Goal: Find specific page/section: Find specific page/section

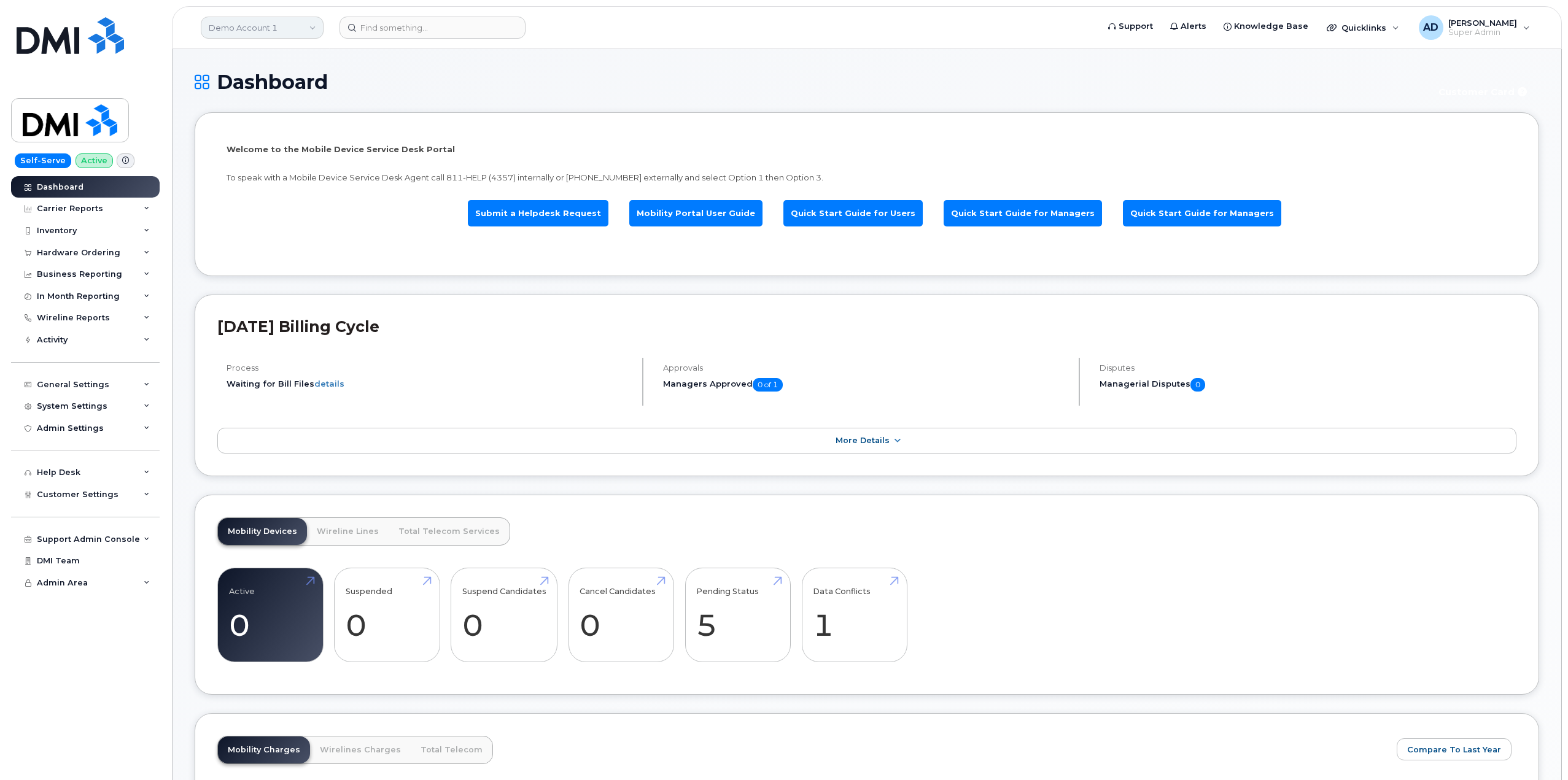
click at [272, 35] on link "Demo Account 1" at bounding box center [261, 27] width 123 height 22
type input "big co"
click at [306, 118] on span "BIG COVE BAND COUNCIL" at bounding box center [266, 116] width 106 height 12
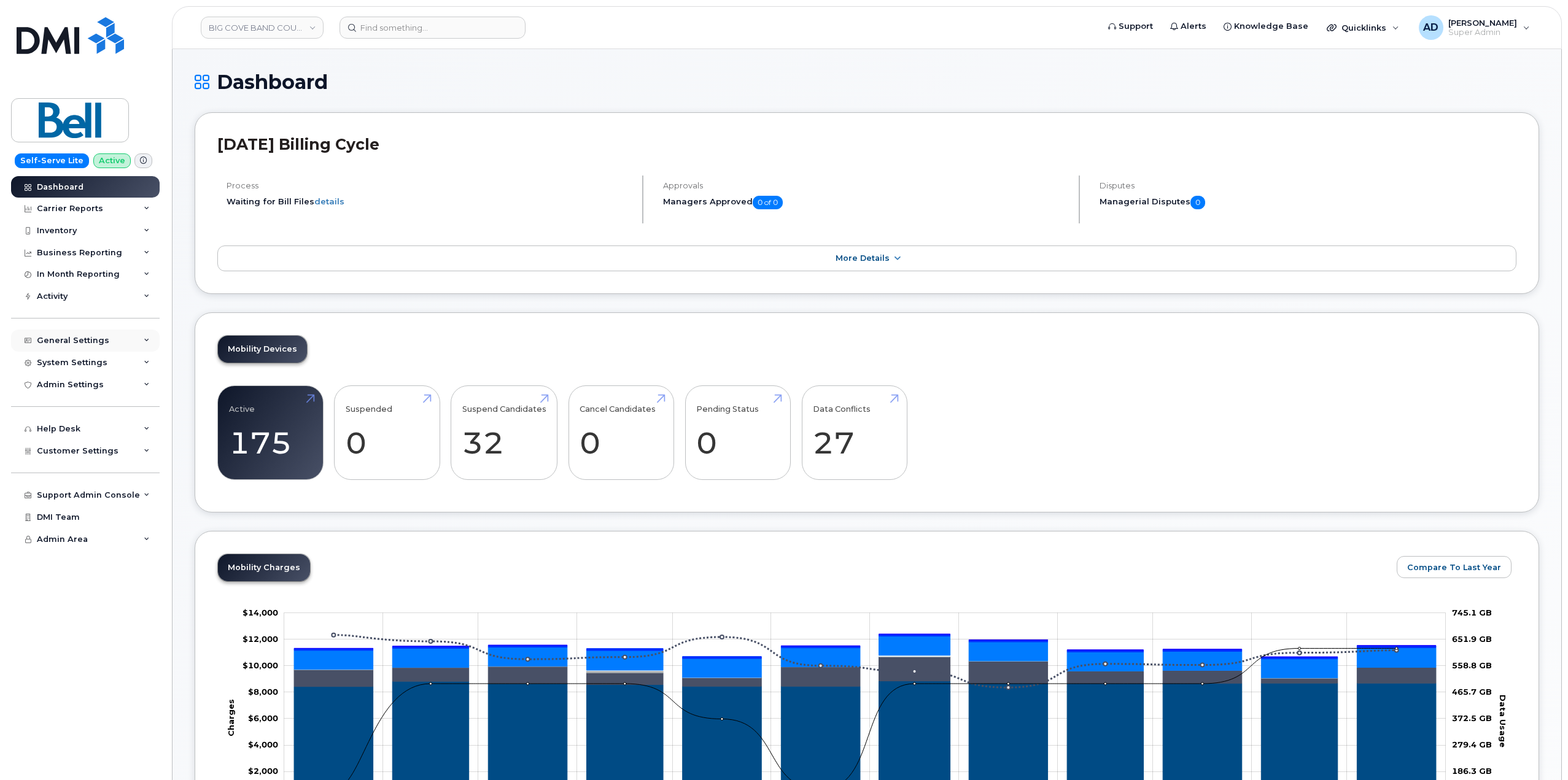
click at [107, 343] on div "General Settings" at bounding box center [86, 340] width 148 height 22
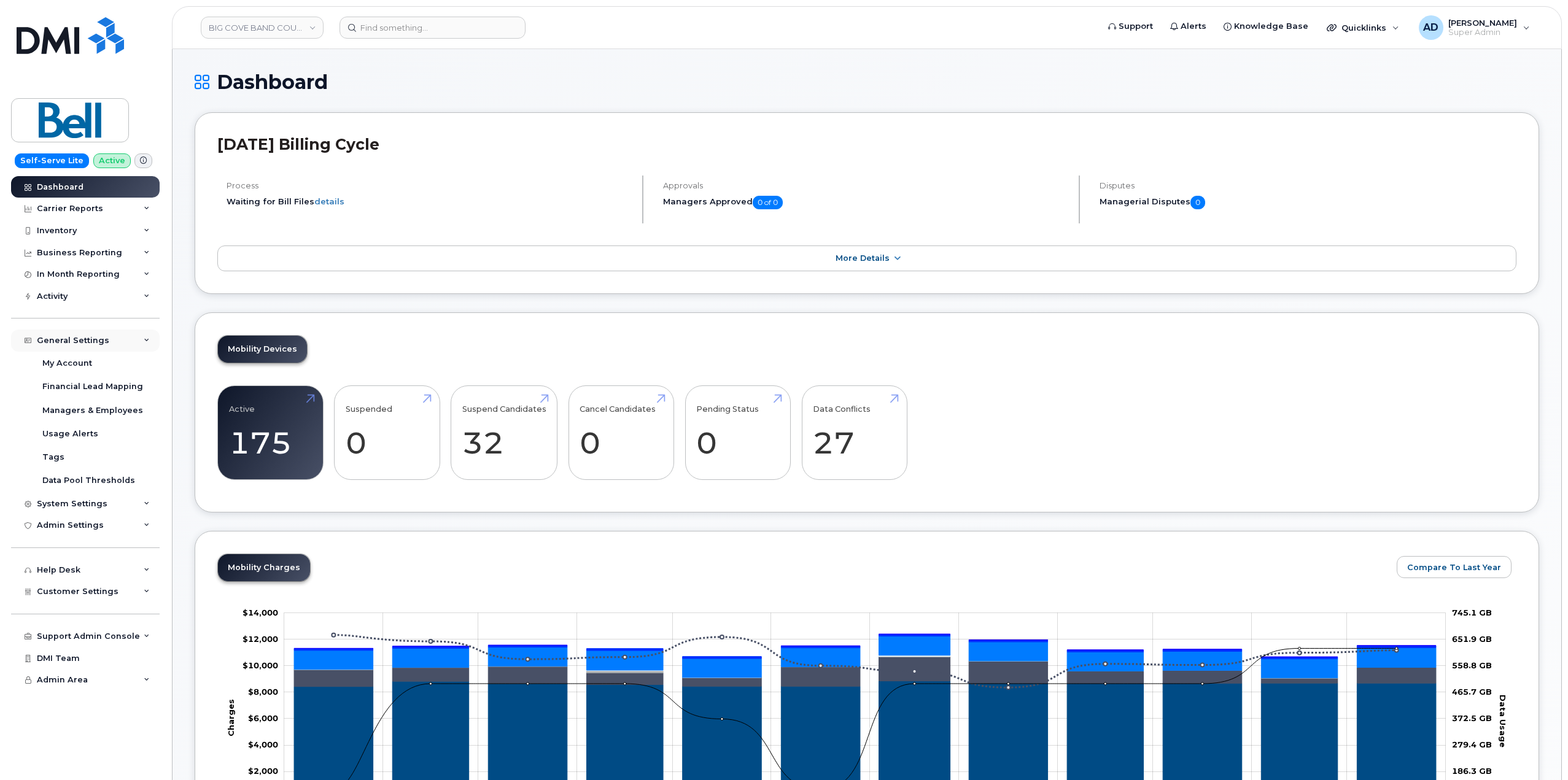
click at [107, 343] on div "General Settings" at bounding box center [86, 340] width 148 height 22
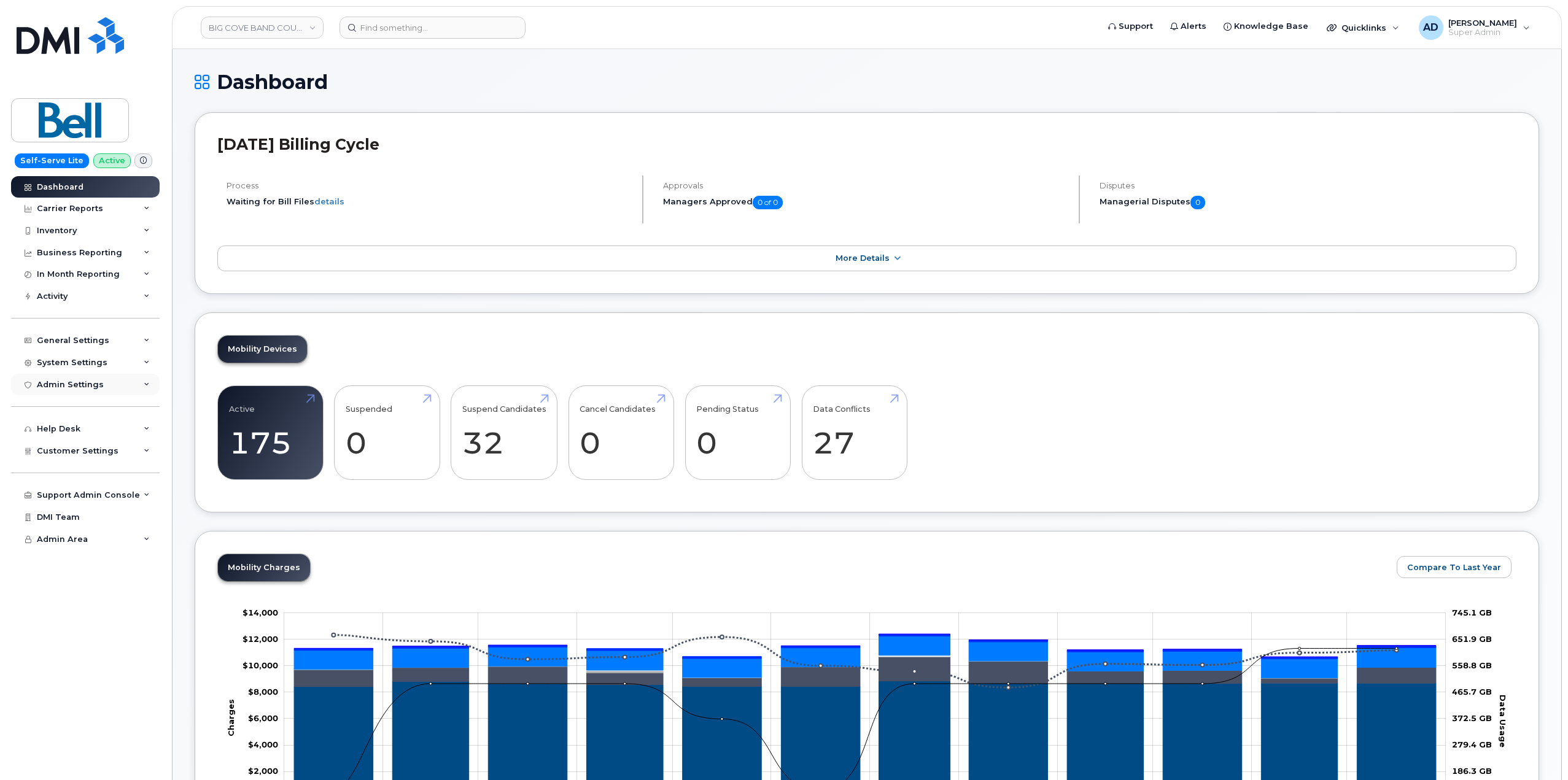
click at [121, 384] on div "Admin Settings" at bounding box center [86, 385] width 148 height 22
click at [130, 367] on div "System Settings" at bounding box center [86, 362] width 148 height 22
click at [98, 359] on div "System Settings" at bounding box center [72, 363] width 70 height 10
click at [103, 456] on div "Customer Settings" at bounding box center [86, 450] width 148 height 22
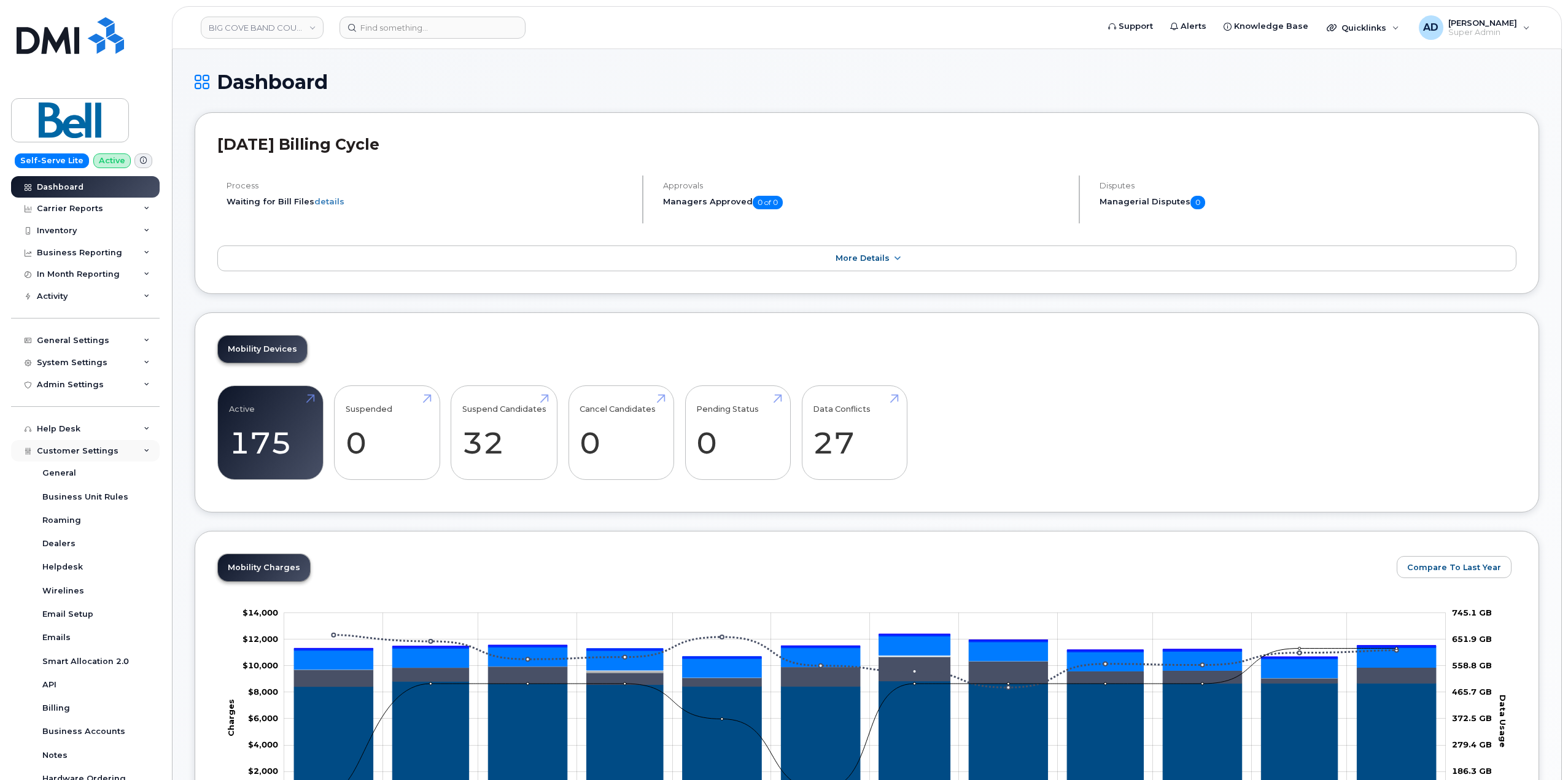
click at [109, 454] on span "Customer Settings" at bounding box center [78, 451] width 82 height 10
click at [27, 544] on div "Customer Settings General Business Unit Rules Roaming Dealers Helpdesk Wireline…" at bounding box center [87, 638] width 152 height 398
click at [63, 542] on div "Dealers" at bounding box center [59, 544] width 33 height 11
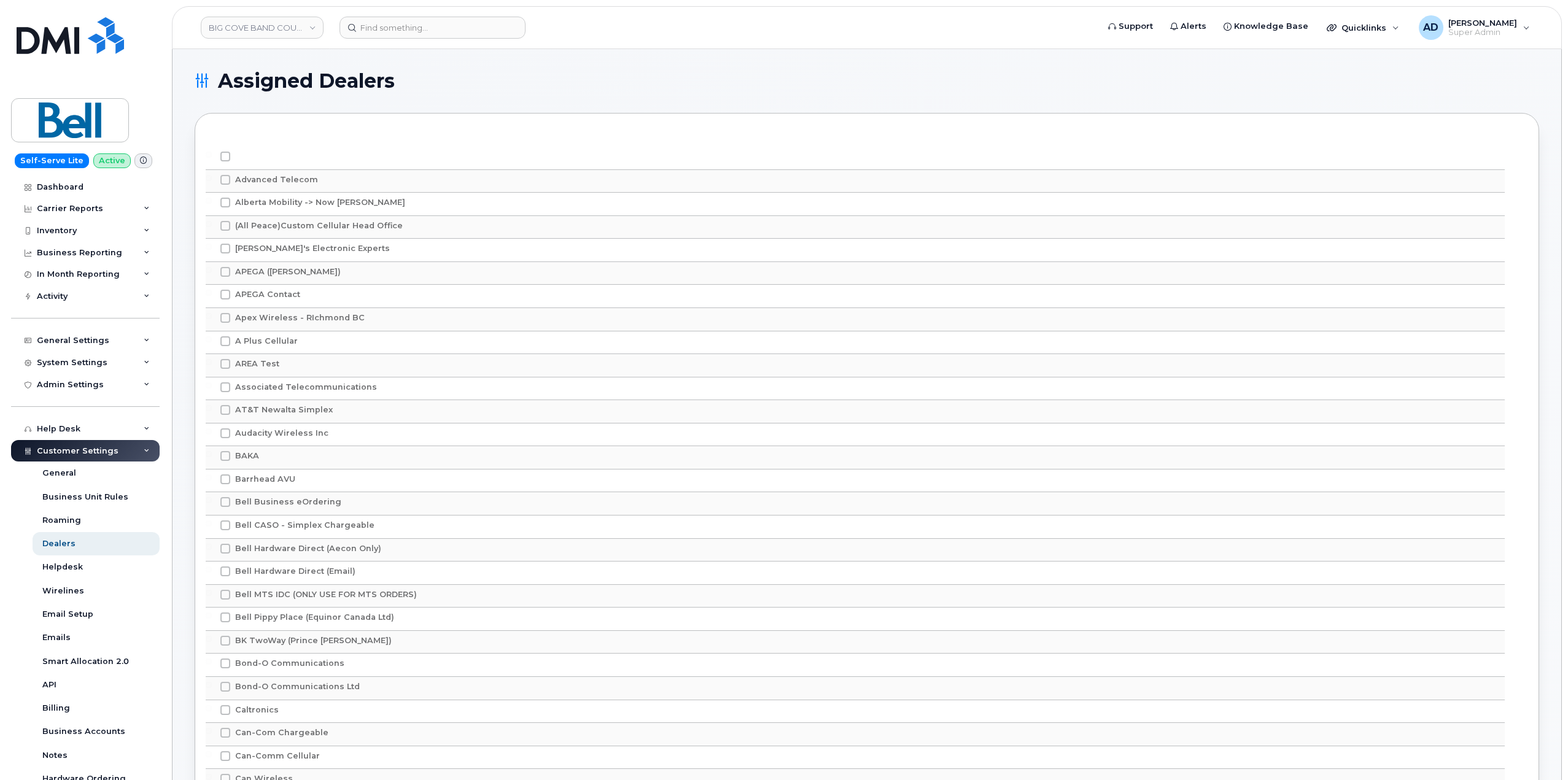
click at [117, 448] on div "Customer Settings" at bounding box center [86, 450] width 148 height 22
click at [98, 352] on div "System Settings" at bounding box center [86, 362] width 148 height 22
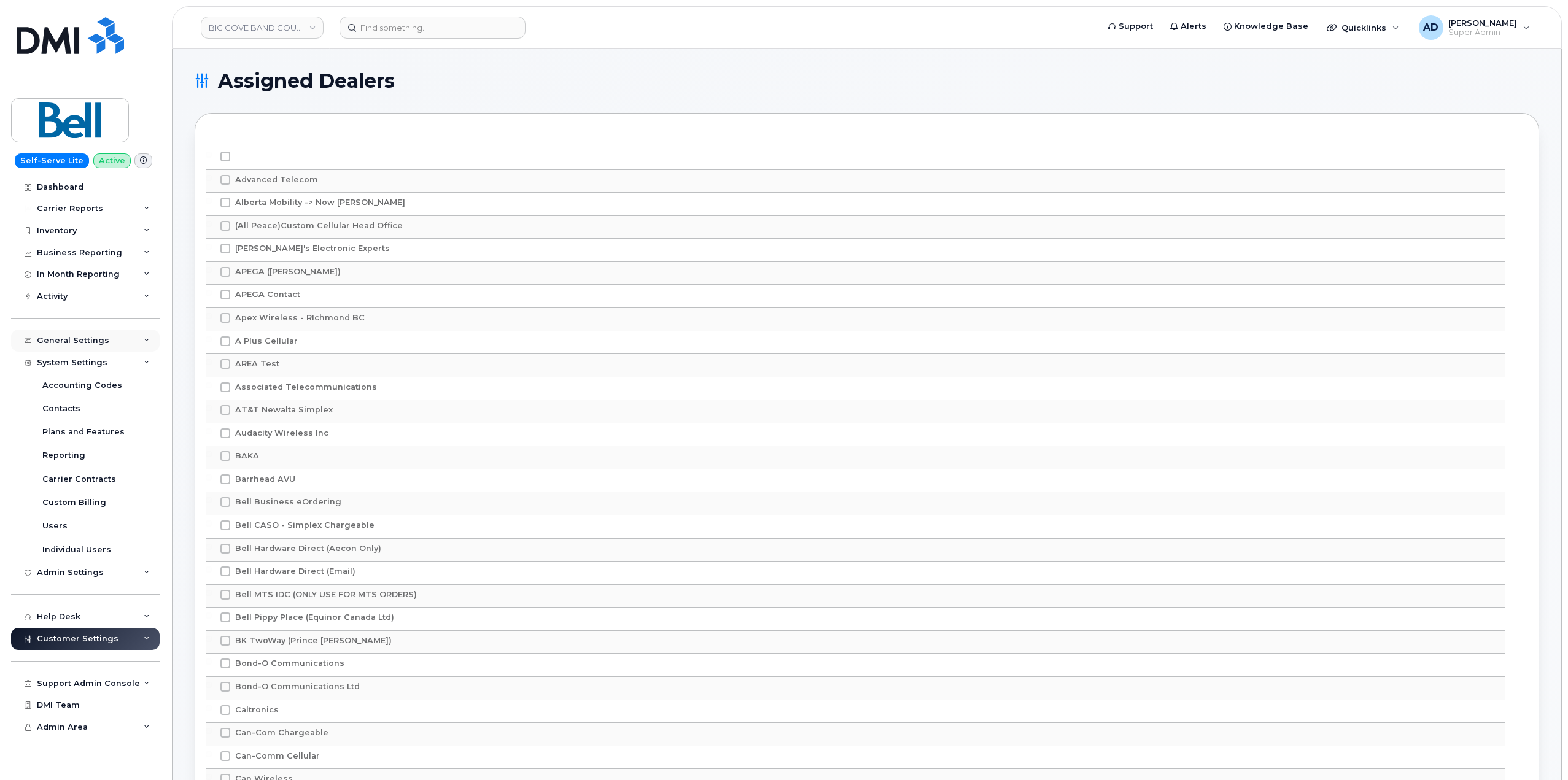
click at [103, 340] on div "General Settings" at bounding box center [73, 340] width 72 height 10
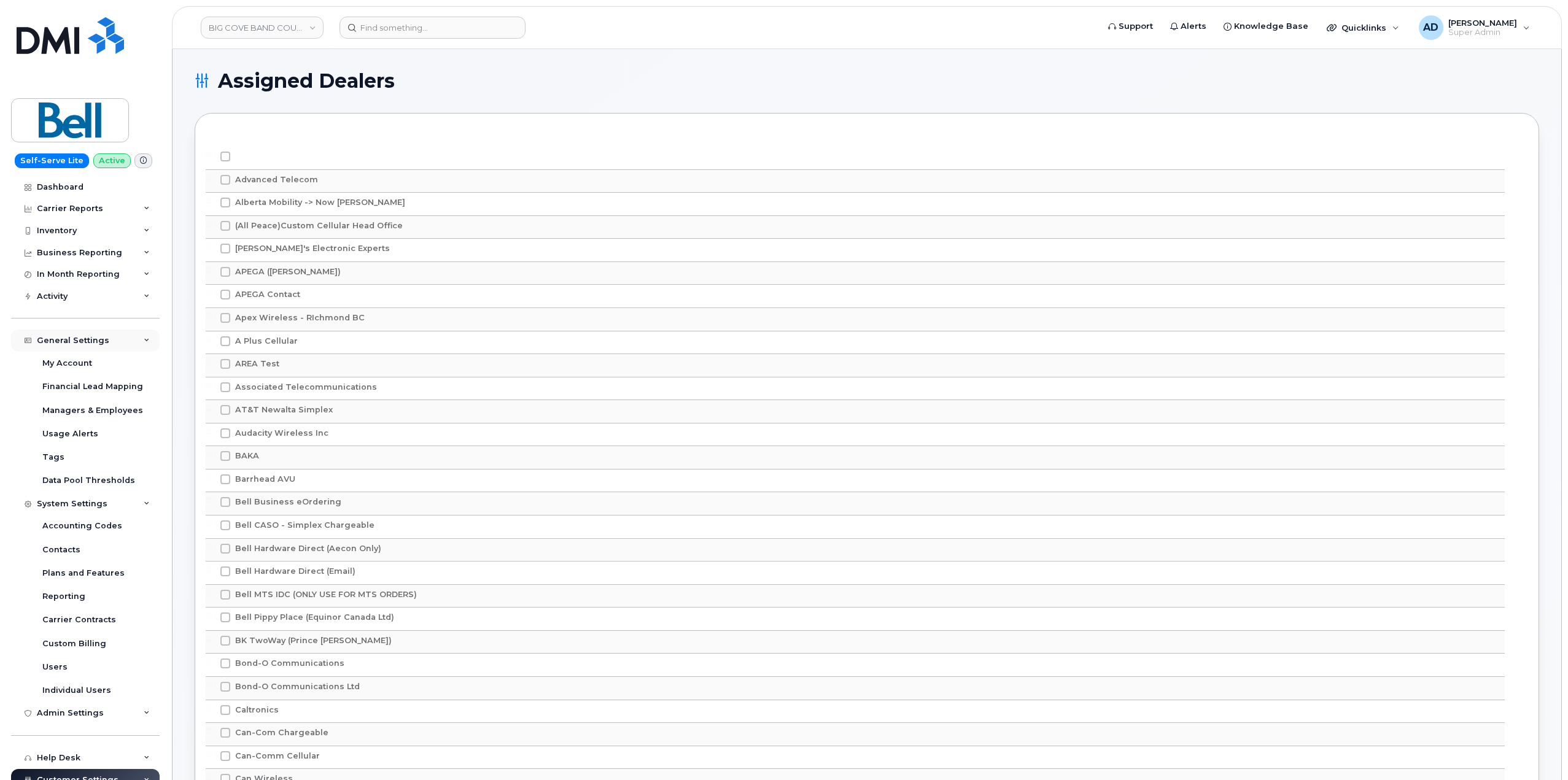
click at [103, 340] on div "General Settings" at bounding box center [73, 340] width 72 height 10
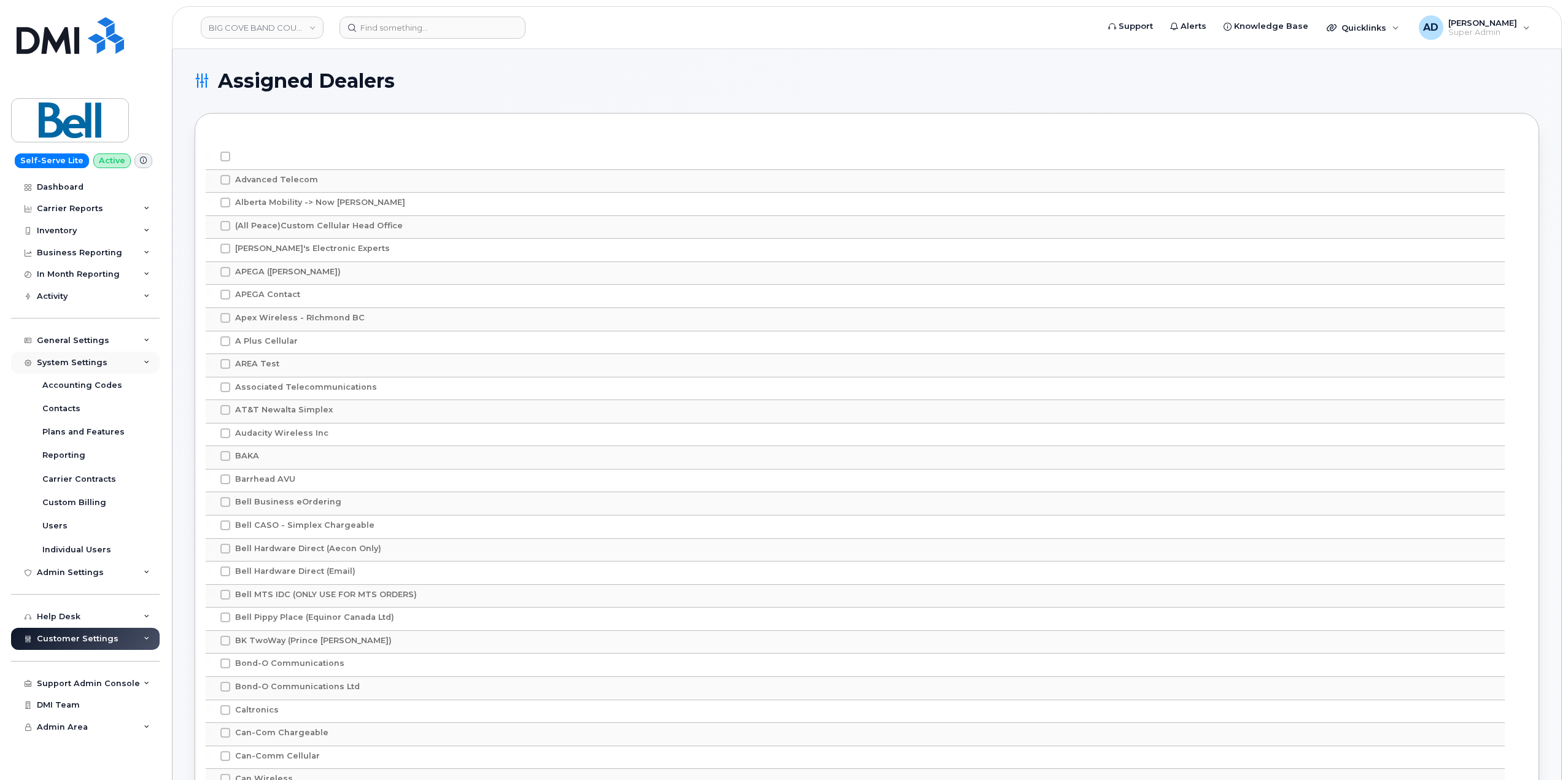
click at [122, 362] on div "System Settings" at bounding box center [86, 362] width 148 height 22
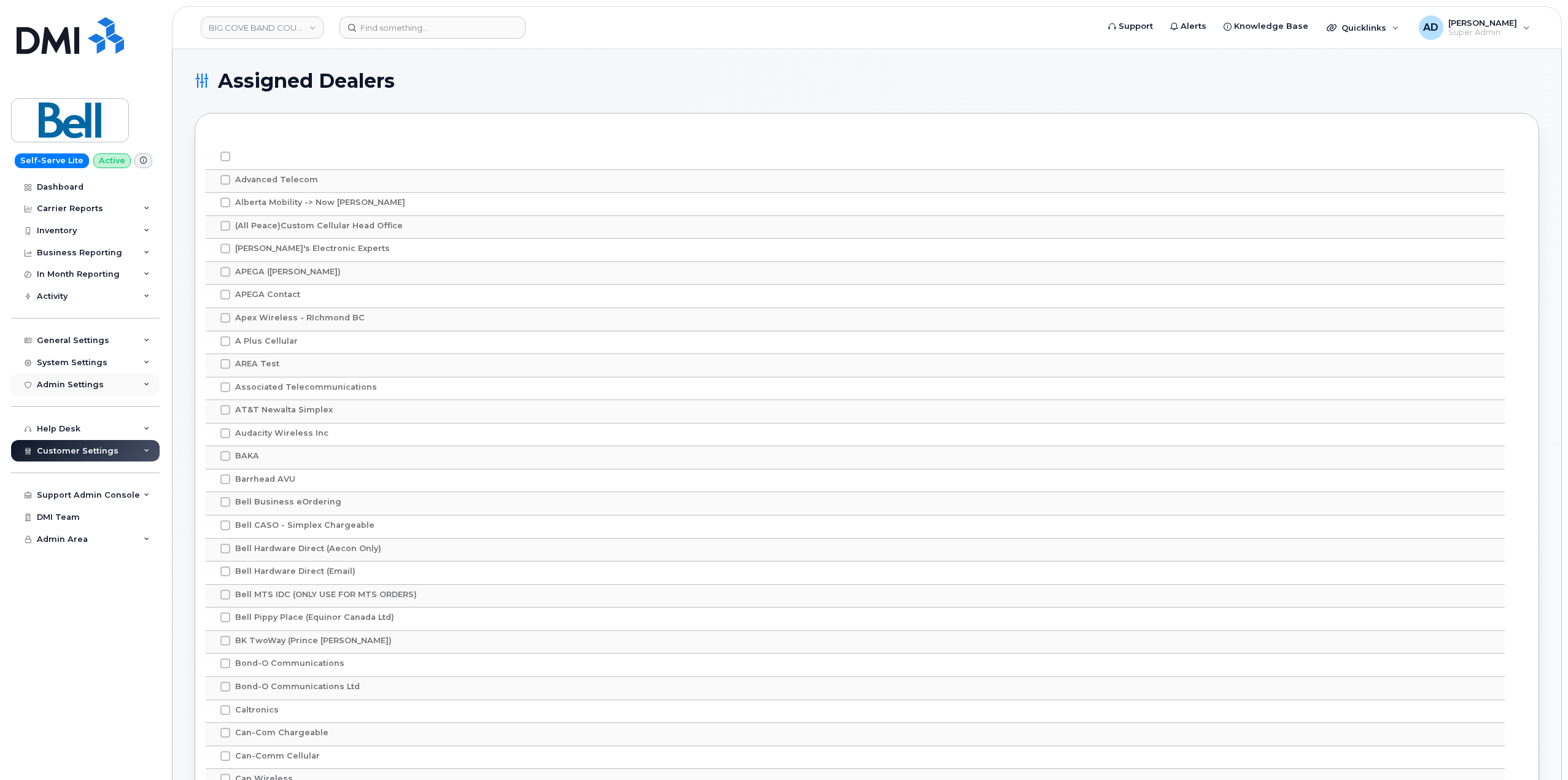
click at [108, 386] on div "Admin Settings" at bounding box center [86, 385] width 148 height 22
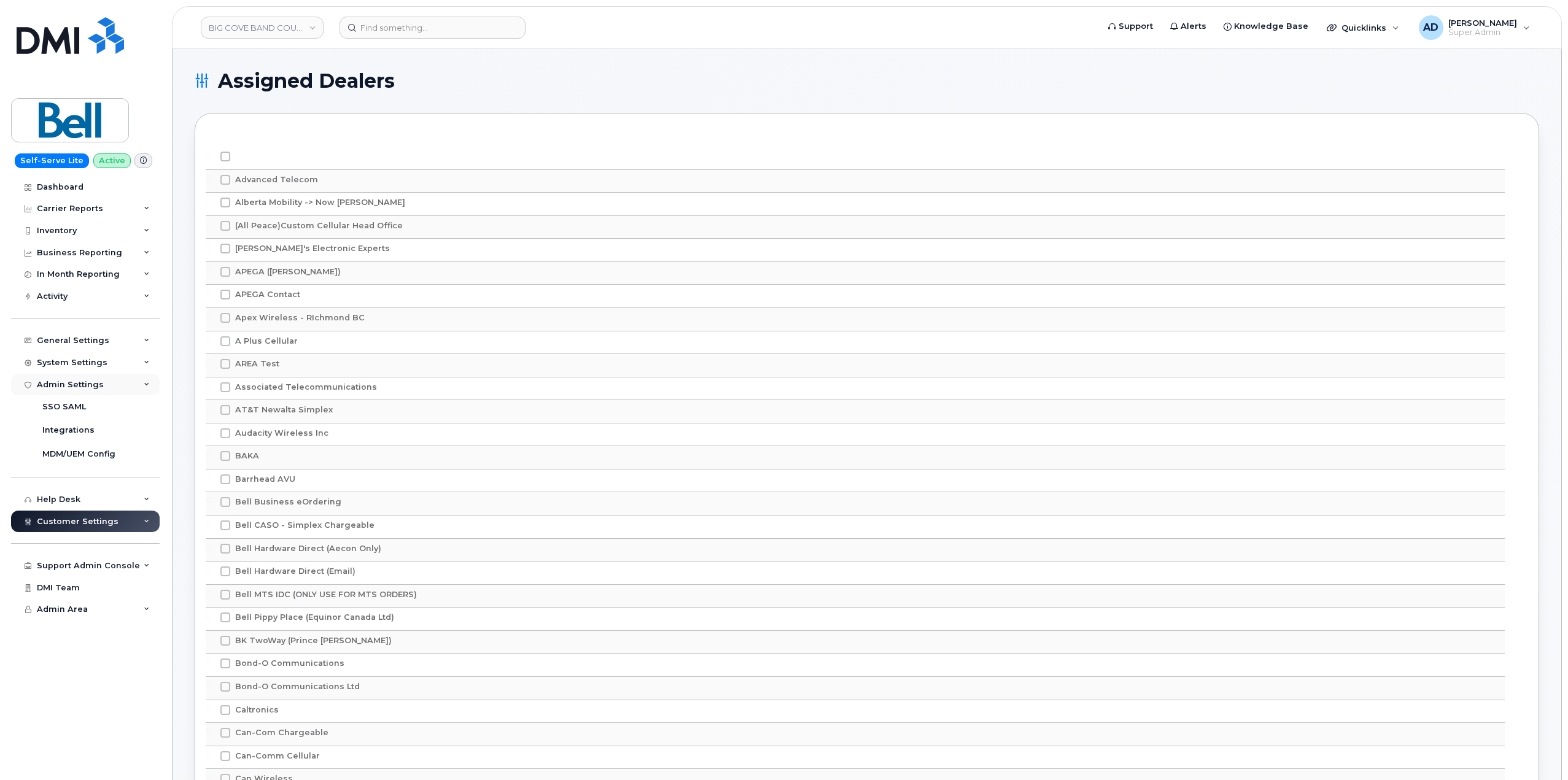
click at [108, 386] on div "Admin Settings" at bounding box center [86, 385] width 148 height 22
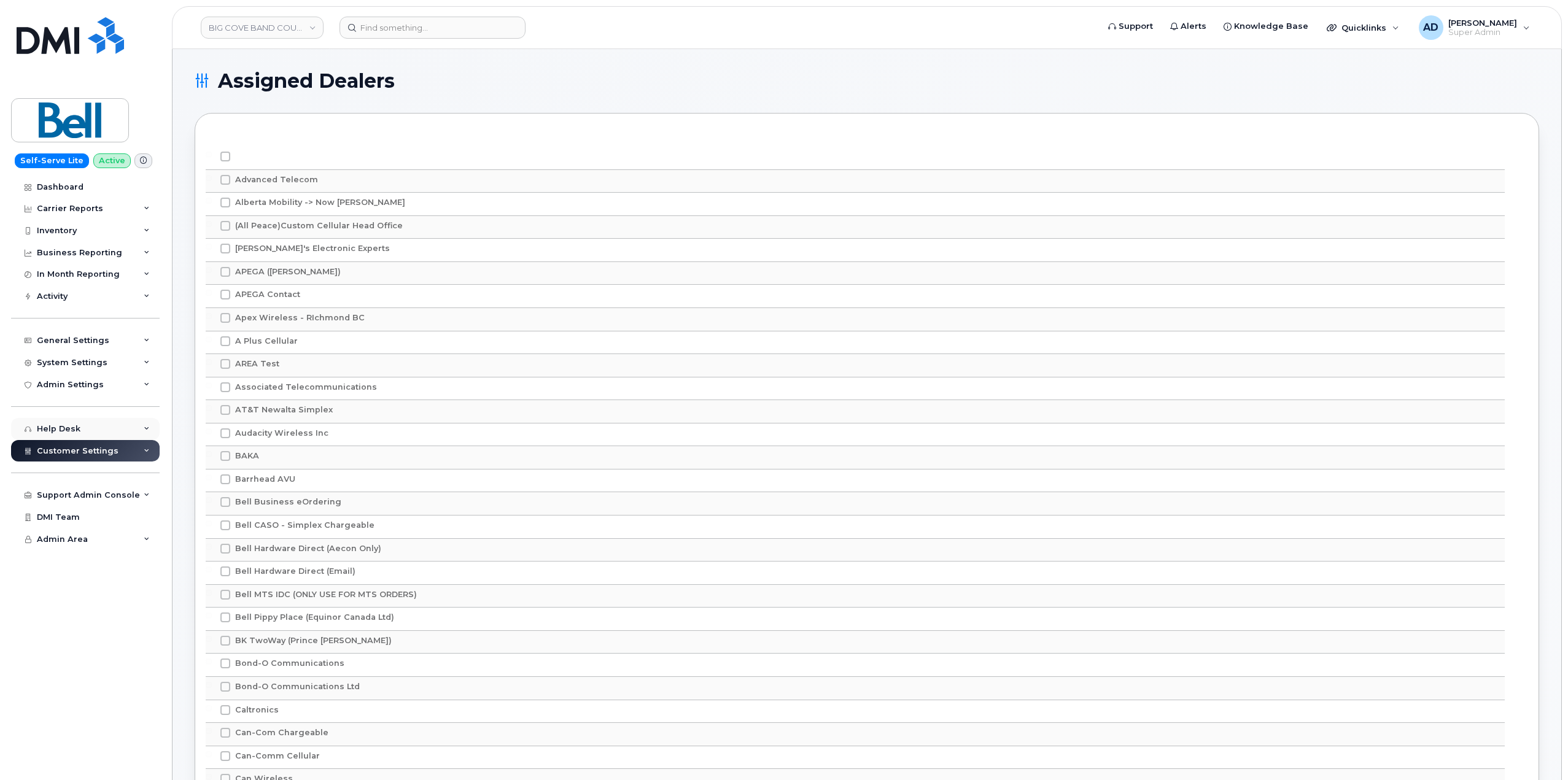
click at [127, 431] on div "Help Desk" at bounding box center [86, 428] width 148 height 22
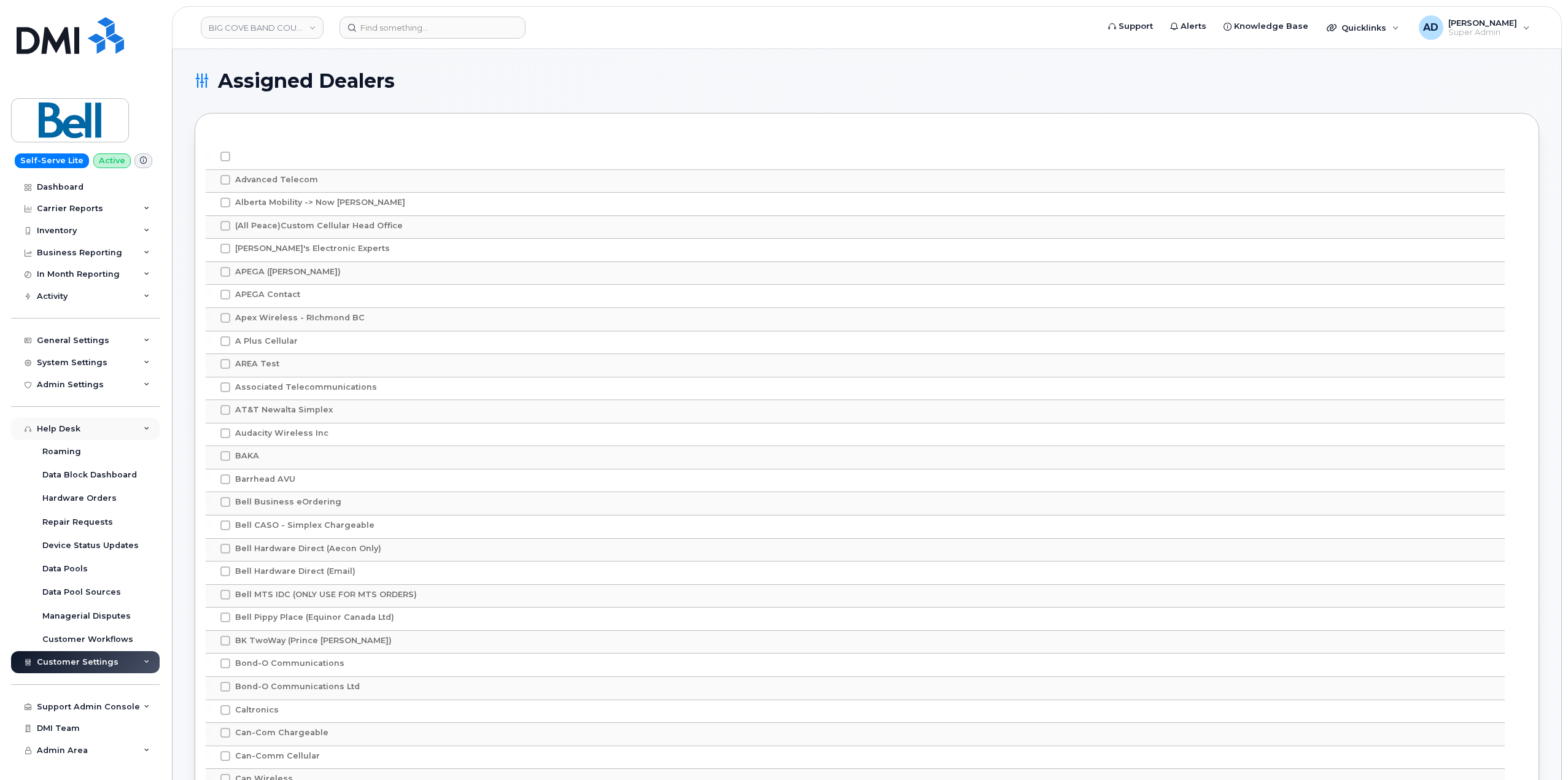
click at [127, 431] on div "Help Desk" at bounding box center [86, 428] width 148 height 22
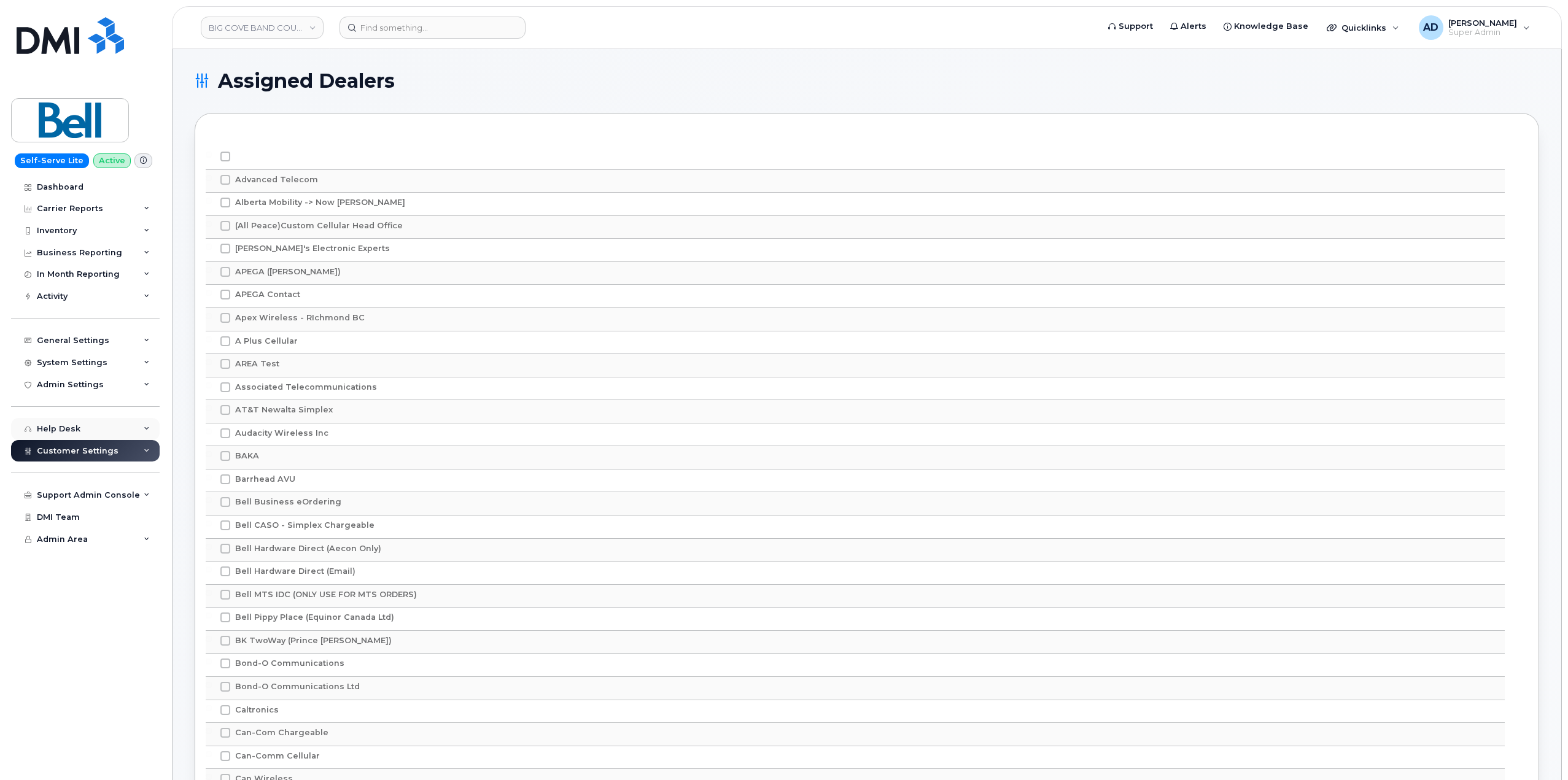
click at [127, 429] on div "Help Desk" at bounding box center [86, 428] width 148 height 22
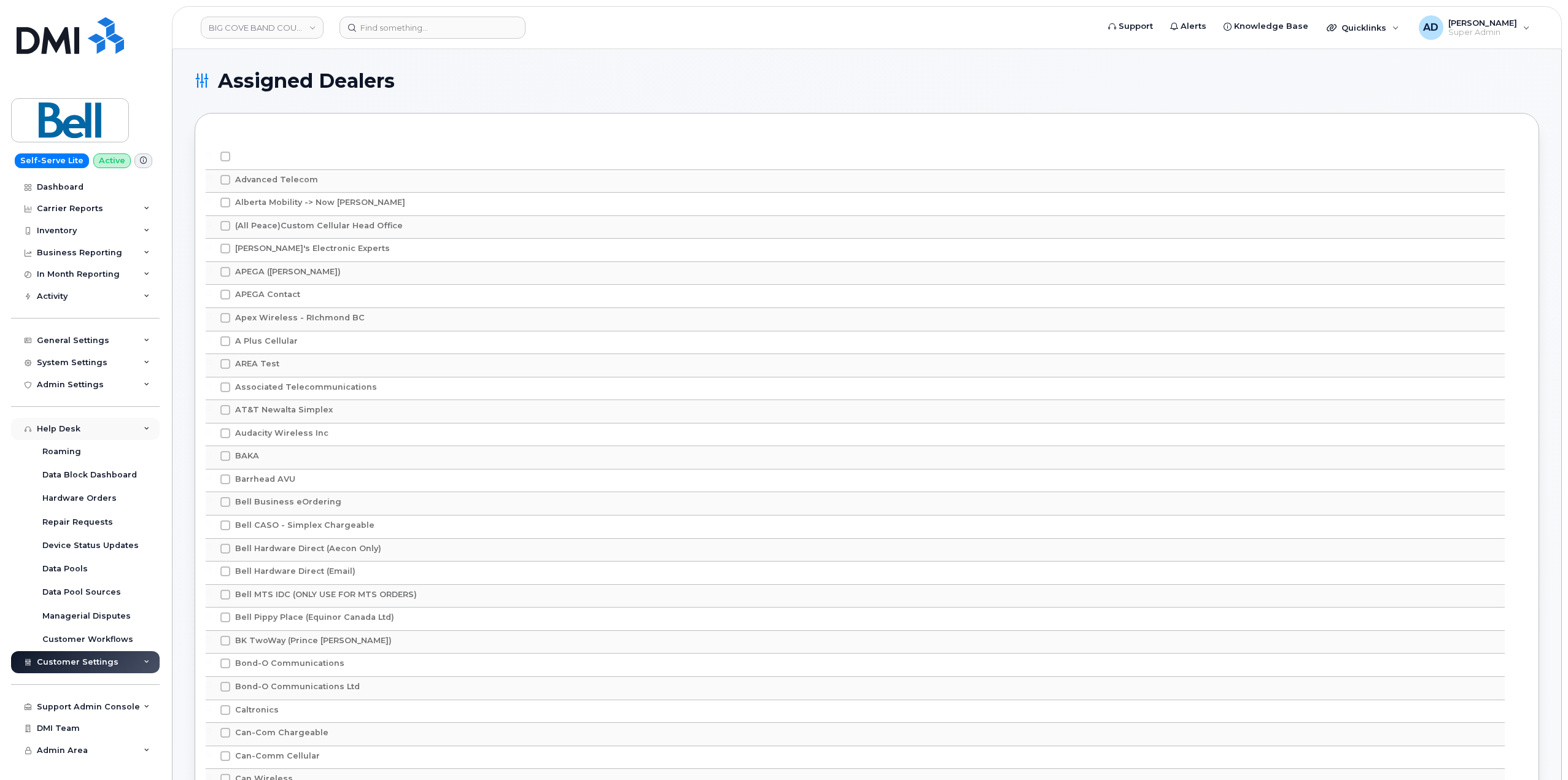
click at [127, 429] on div "Help Desk" at bounding box center [86, 428] width 148 height 22
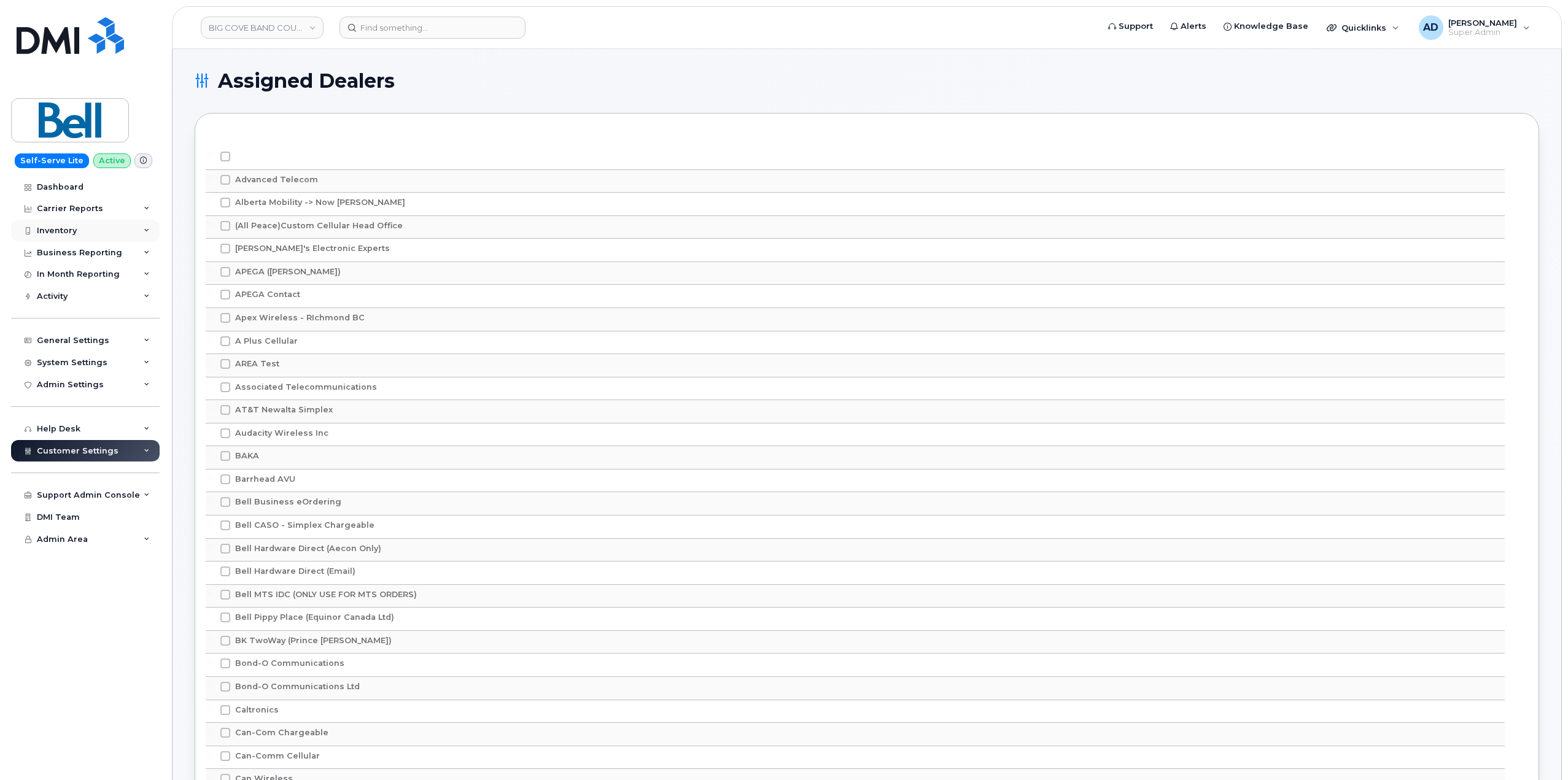
click at [105, 232] on div "Inventory" at bounding box center [86, 230] width 148 height 22
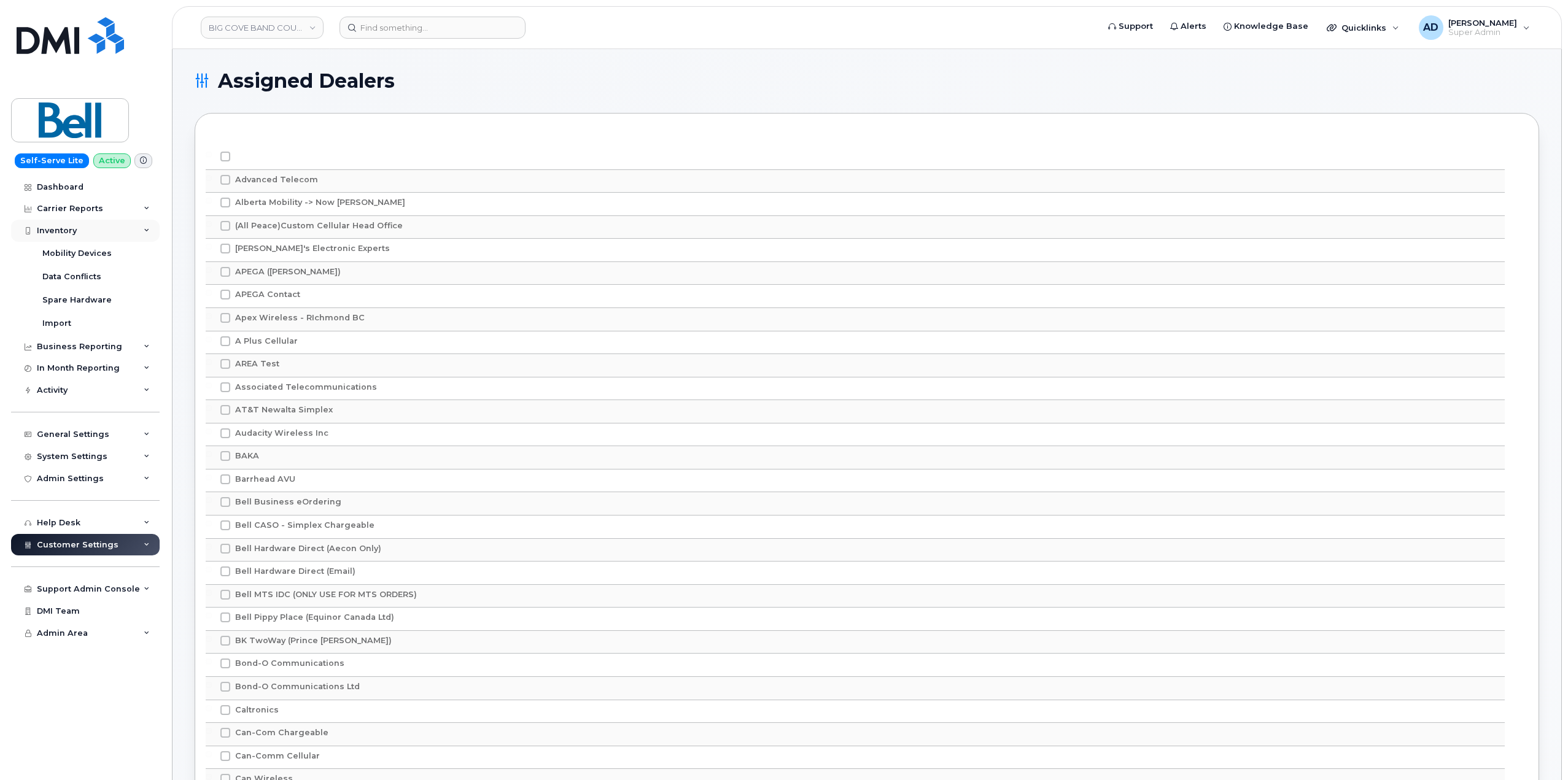
click at [96, 229] on div "Inventory" at bounding box center [86, 230] width 148 height 22
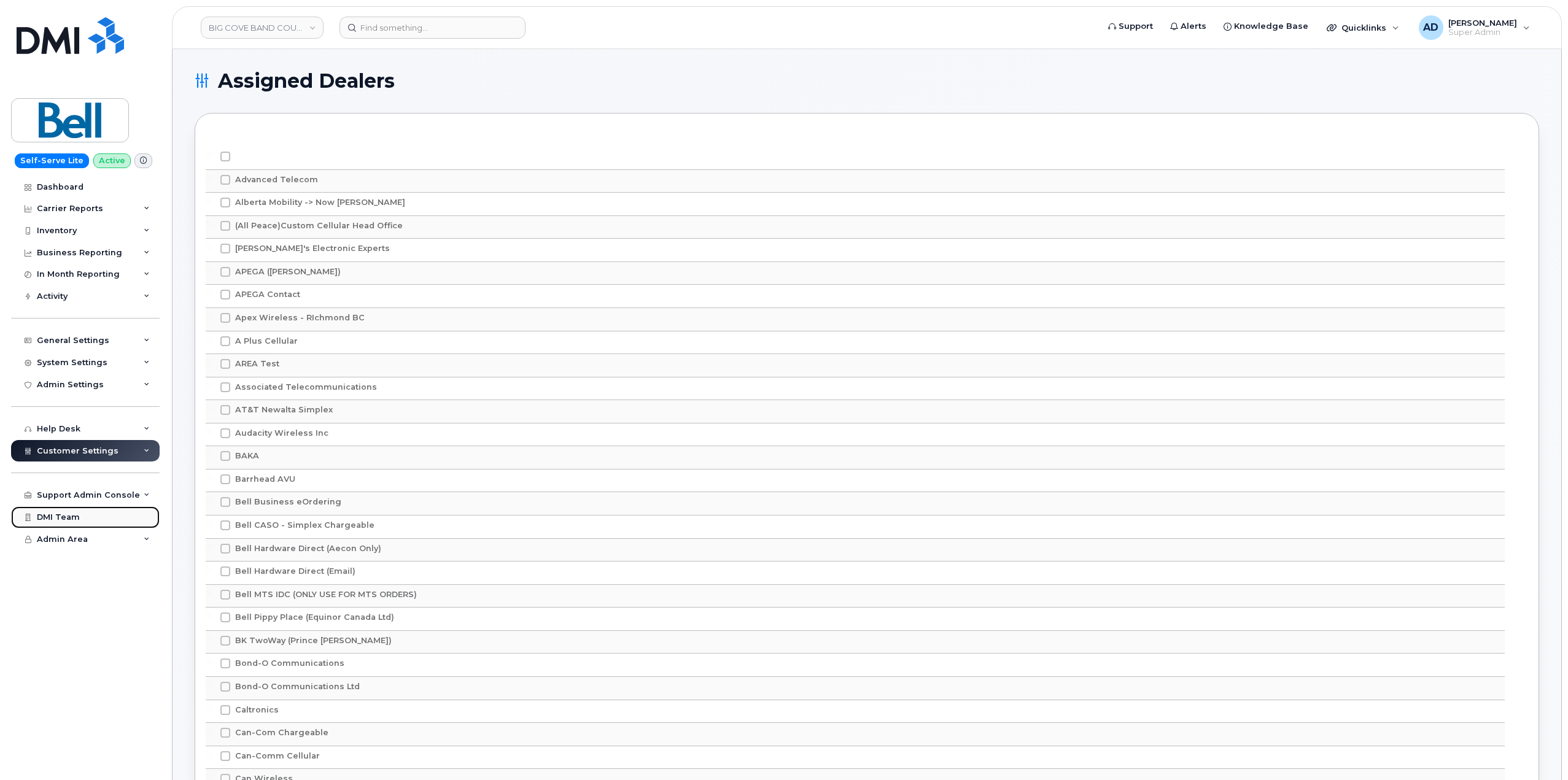
click at [72, 518] on div "DMI Team" at bounding box center [58, 518] width 43 height 10
click at [137, 335] on div "General Settings" at bounding box center [86, 340] width 148 height 22
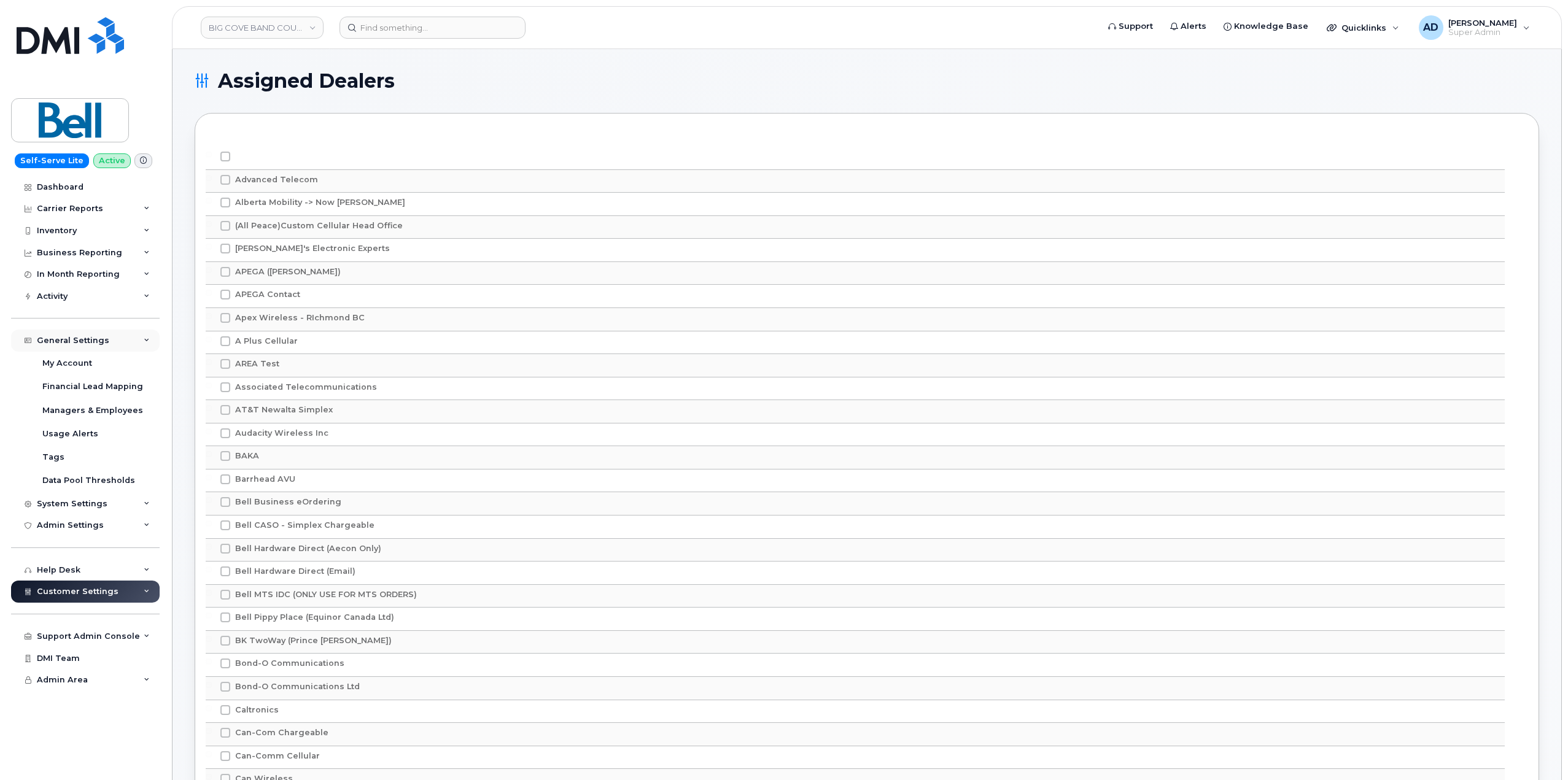
click at [129, 334] on div "General Settings" at bounding box center [86, 340] width 148 height 22
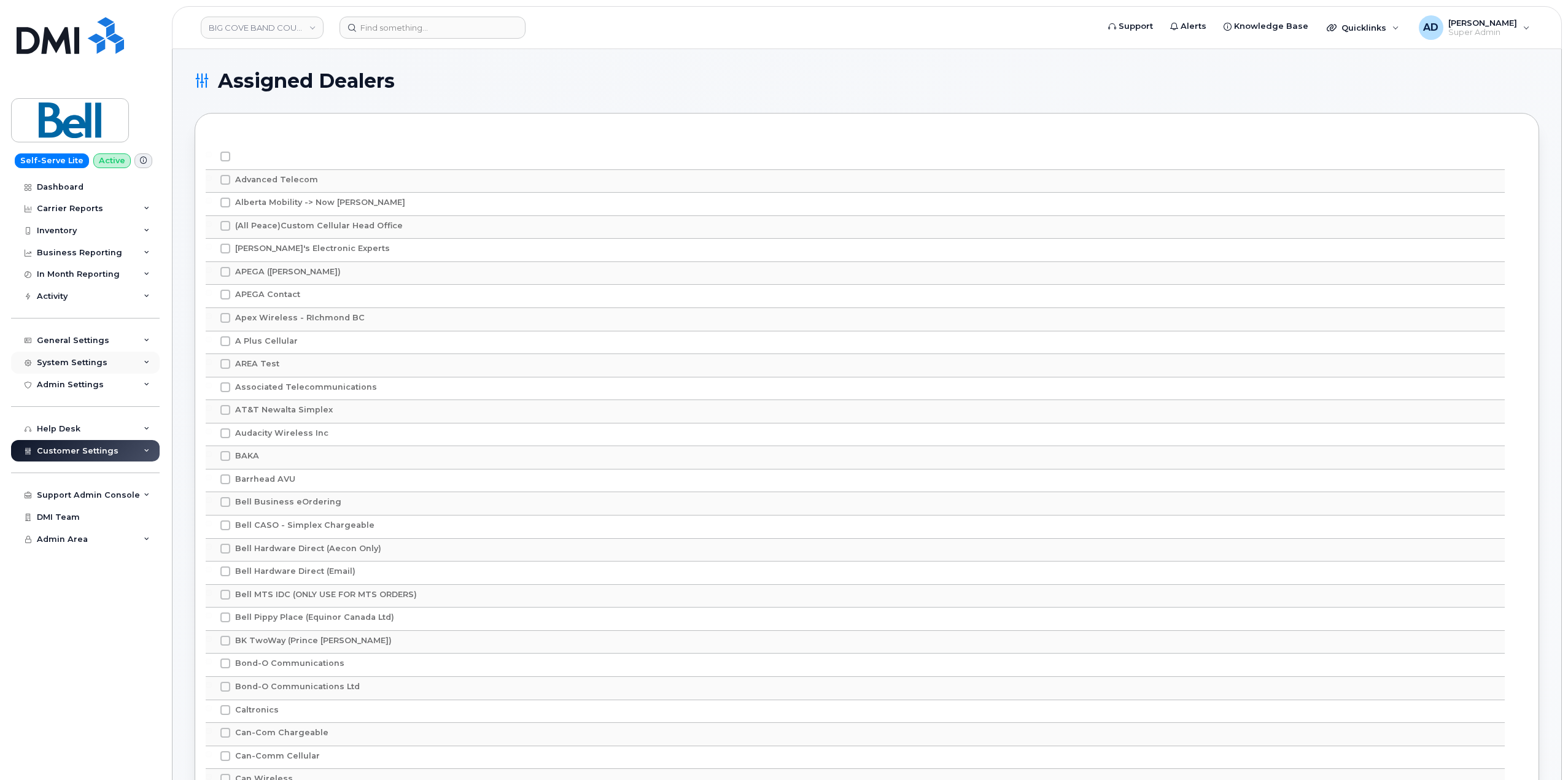
click at [135, 356] on div "System Settings" at bounding box center [86, 362] width 148 height 22
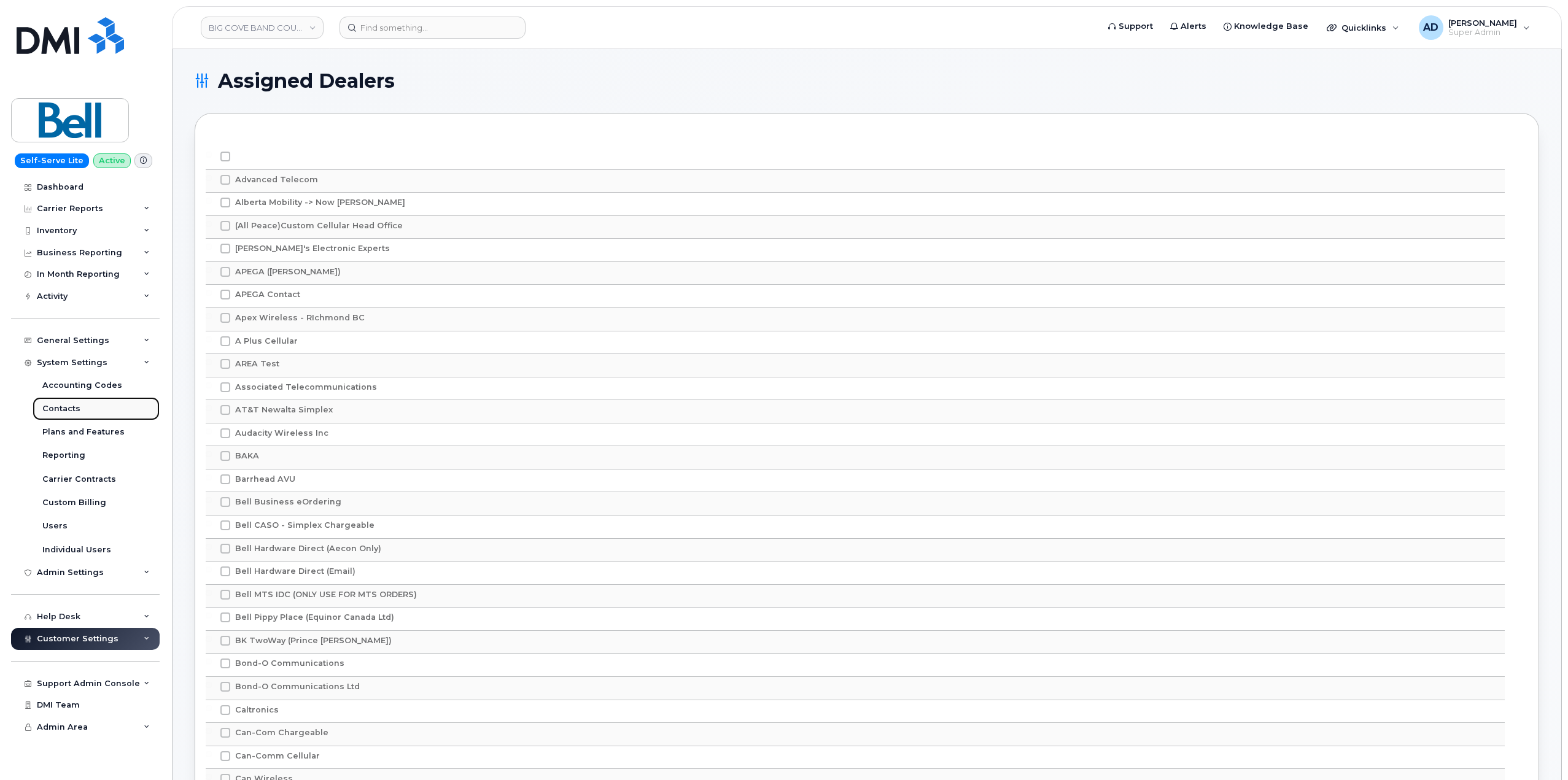
click at [122, 403] on link "Contacts" at bounding box center [96, 409] width 127 height 24
click at [138, 337] on div "General Settings" at bounding box center [86, 340] width 148 height 22
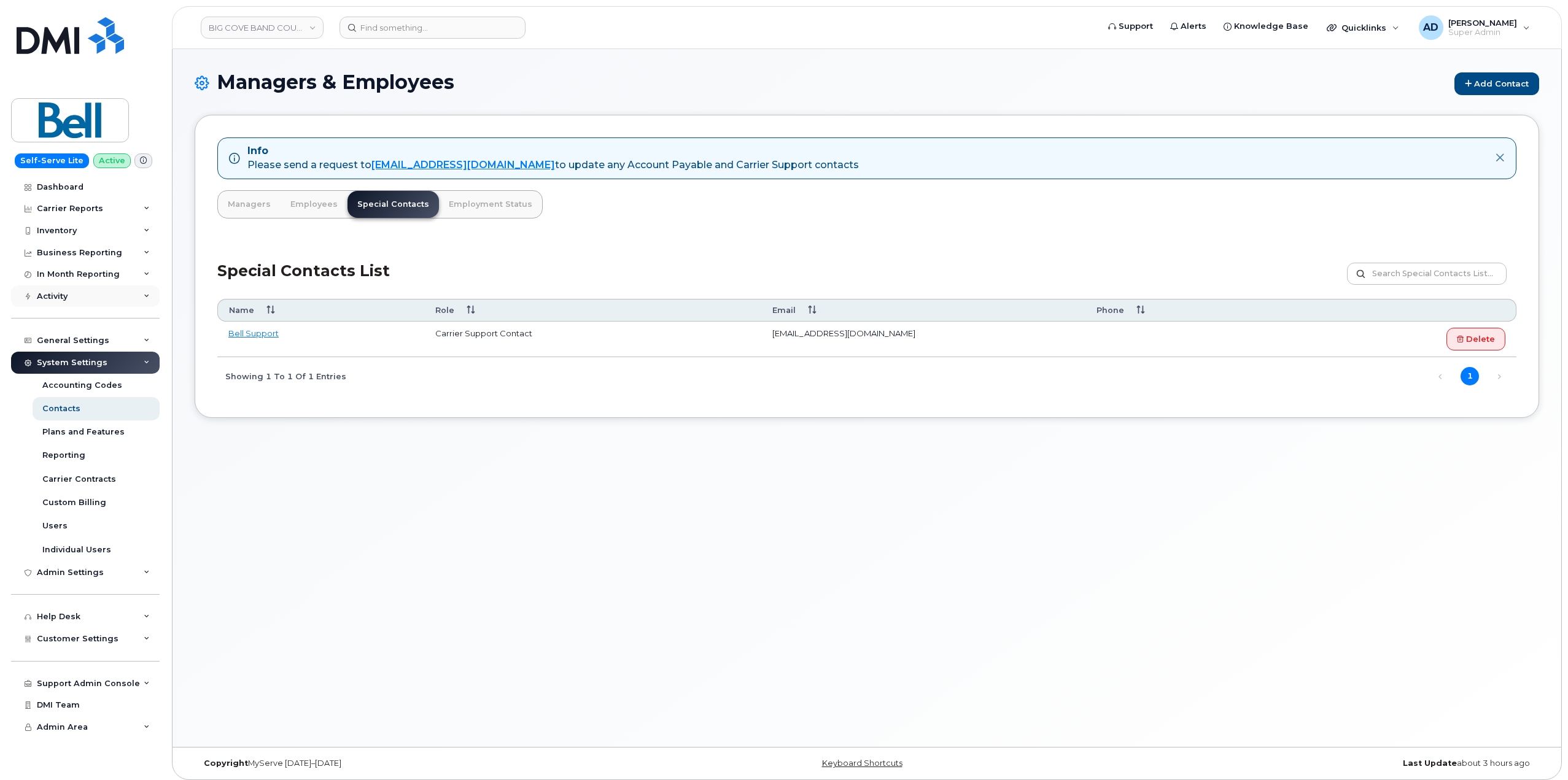
click at [111, 298] on div "Activity" at bounding box center [86, 295] width 148 height 22
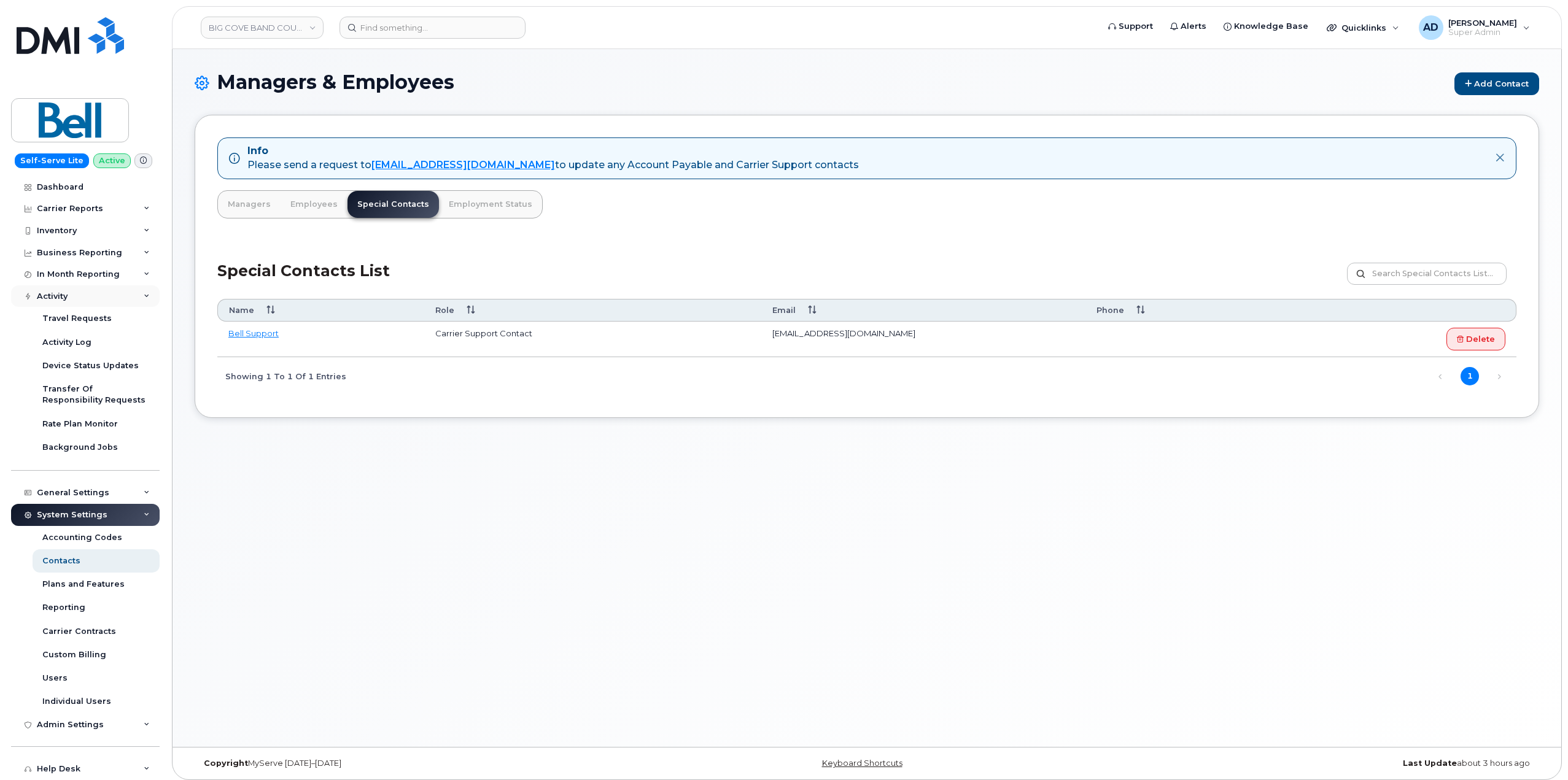
click at [111, 298] on div "Activity" at bounding box center [86, 295] width 148 height 22
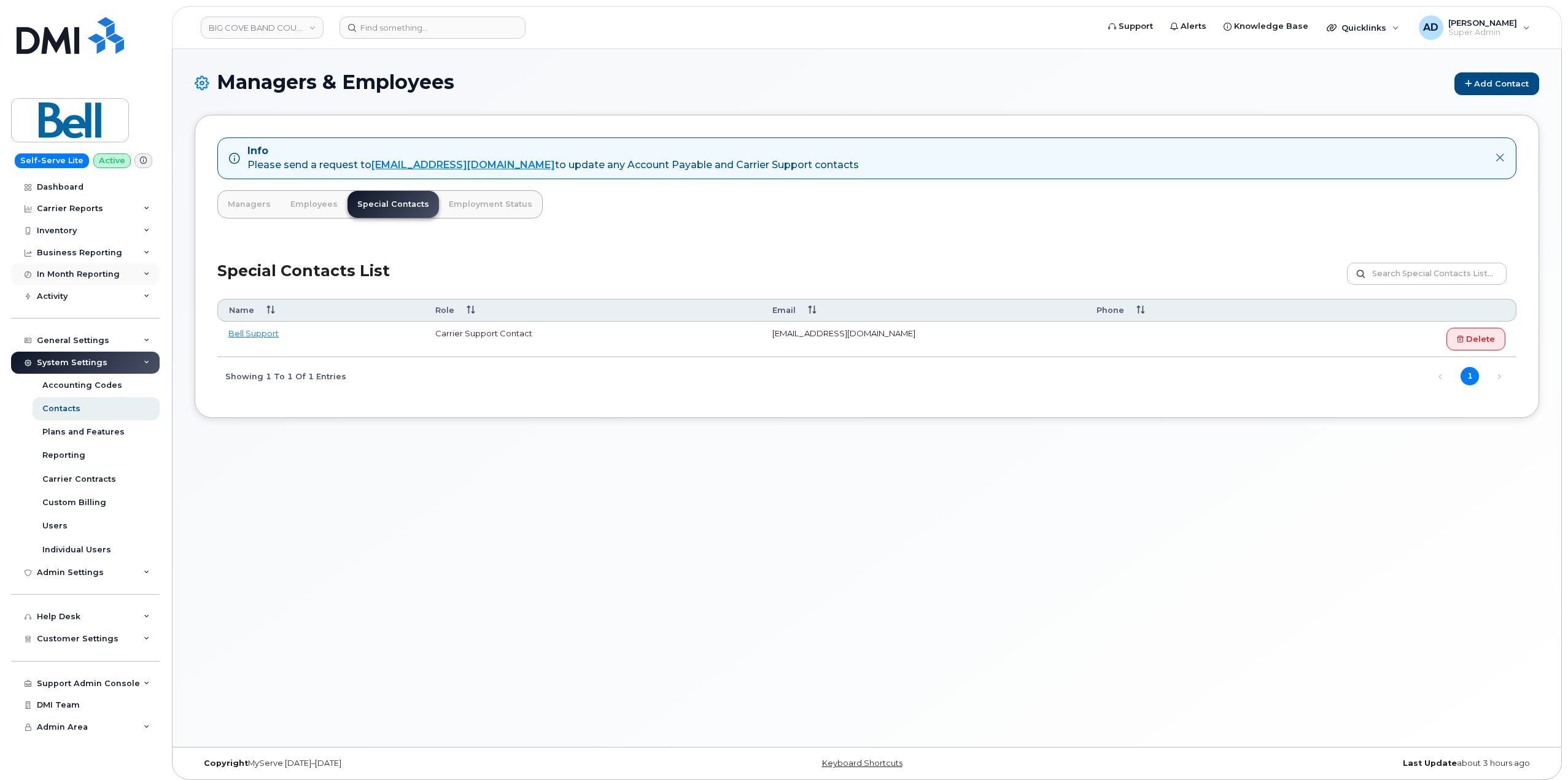
click at [119, 272] on div "In Month Reporting" at bounding box center [86, 274] width 148 height 22
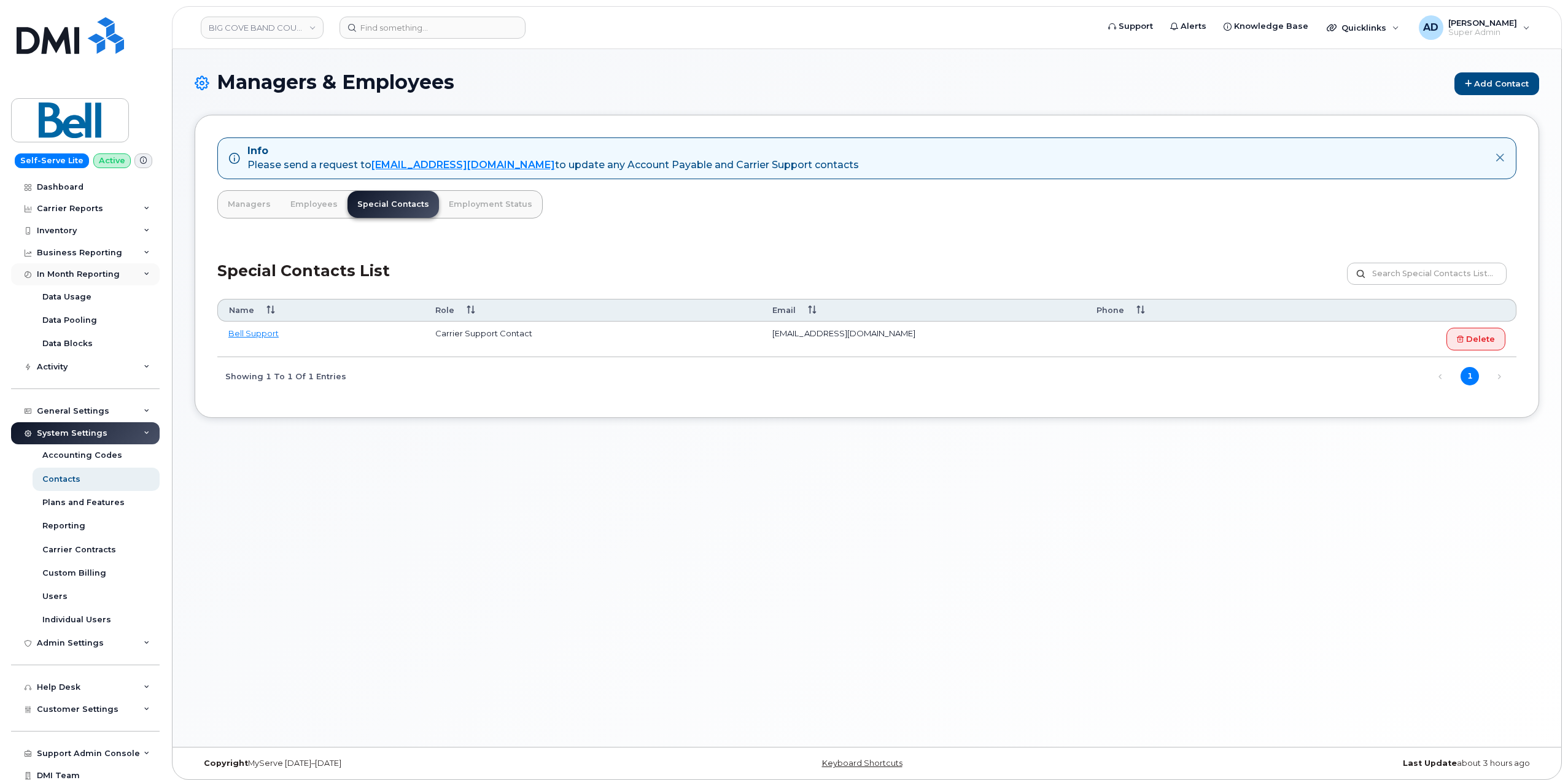
click at [119, 272] on div "In Month Reporting" at bounding box center [86, 274] width 148 height 22
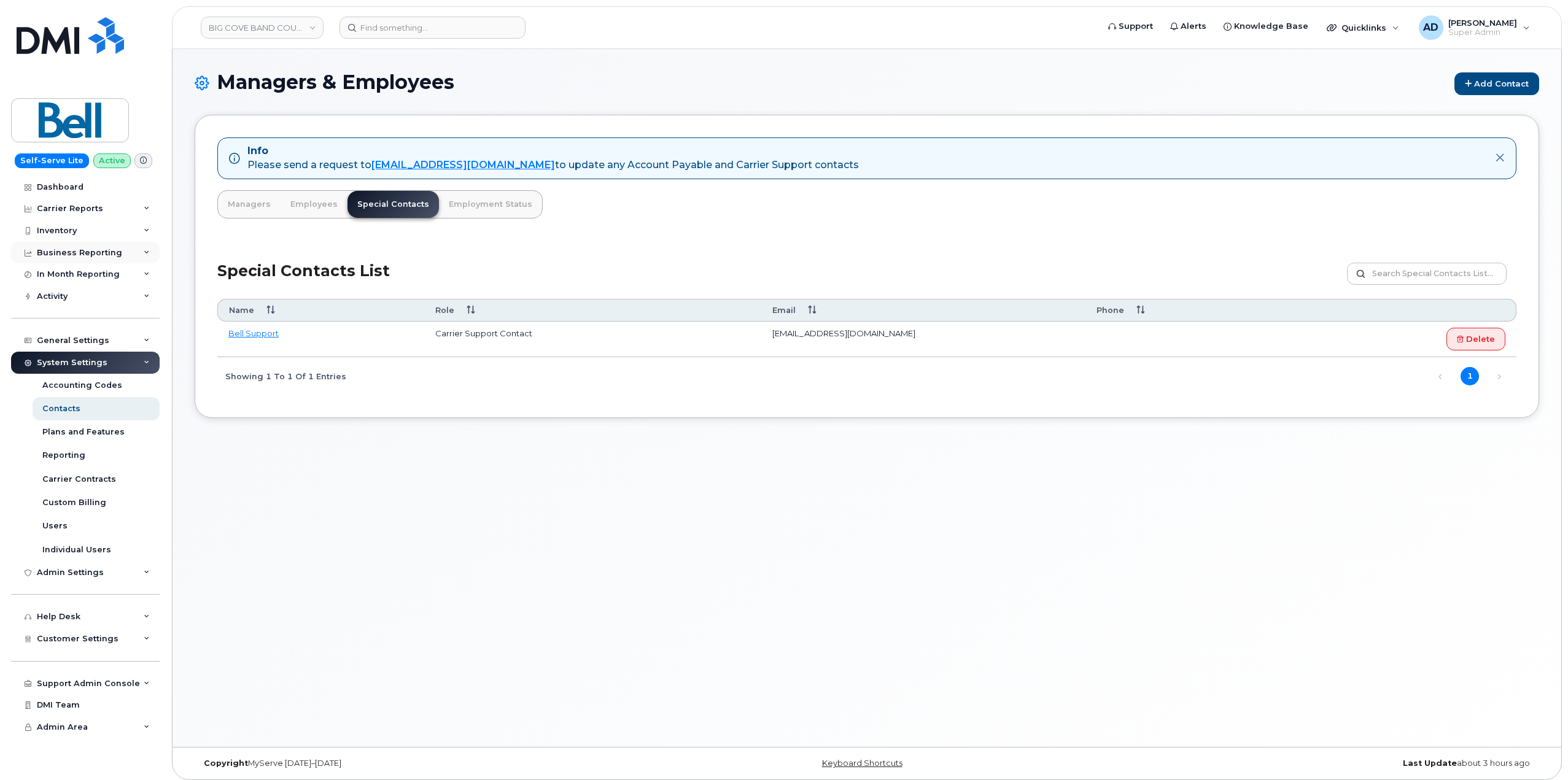
click at [125, 251] on div "Business Reporting" at bounding box center [86, 253] width 148 height 22
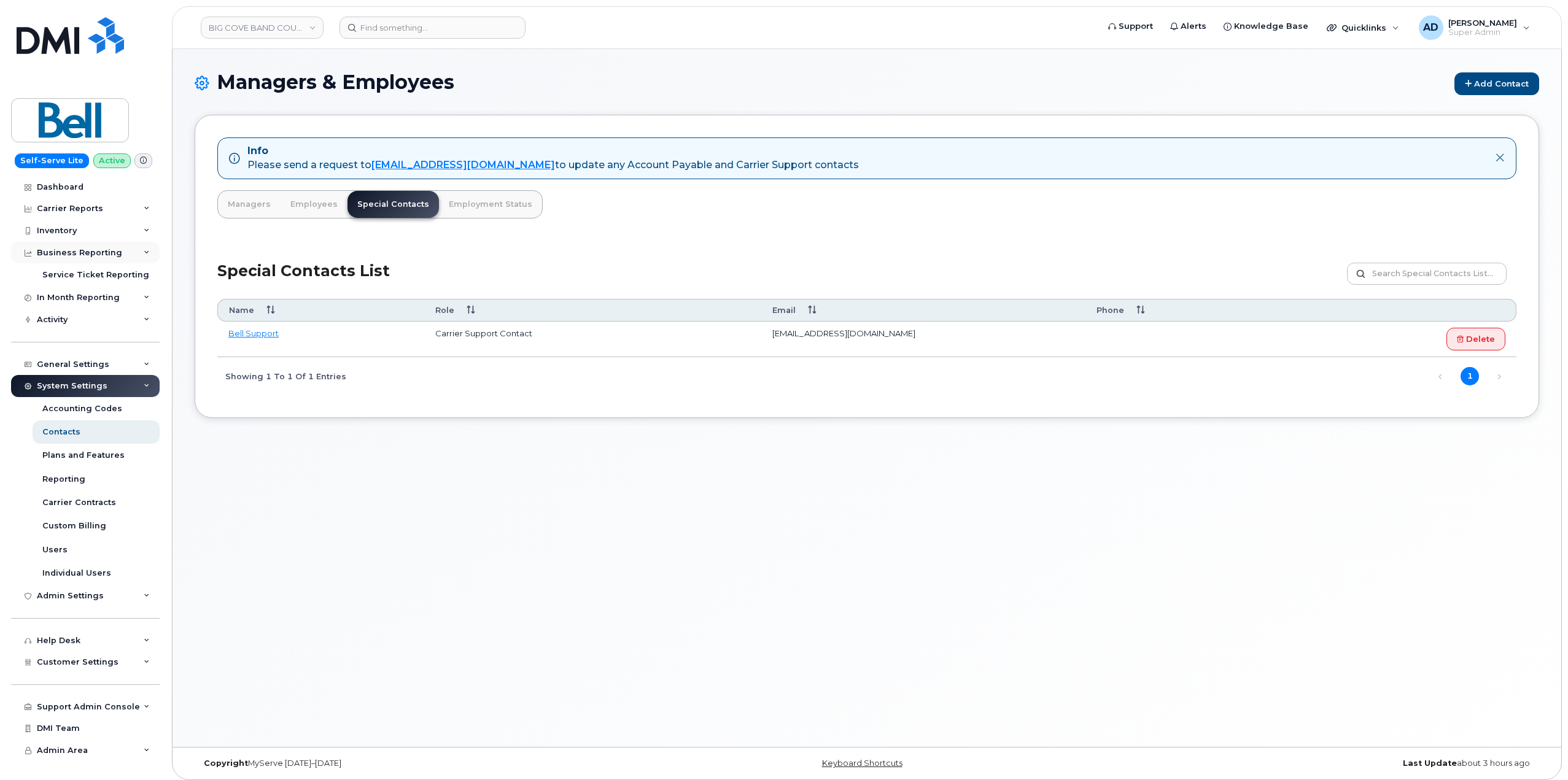
click at [125, 251] on div "Business Reporting" at bounding box center [86, 253] width 148 height 22
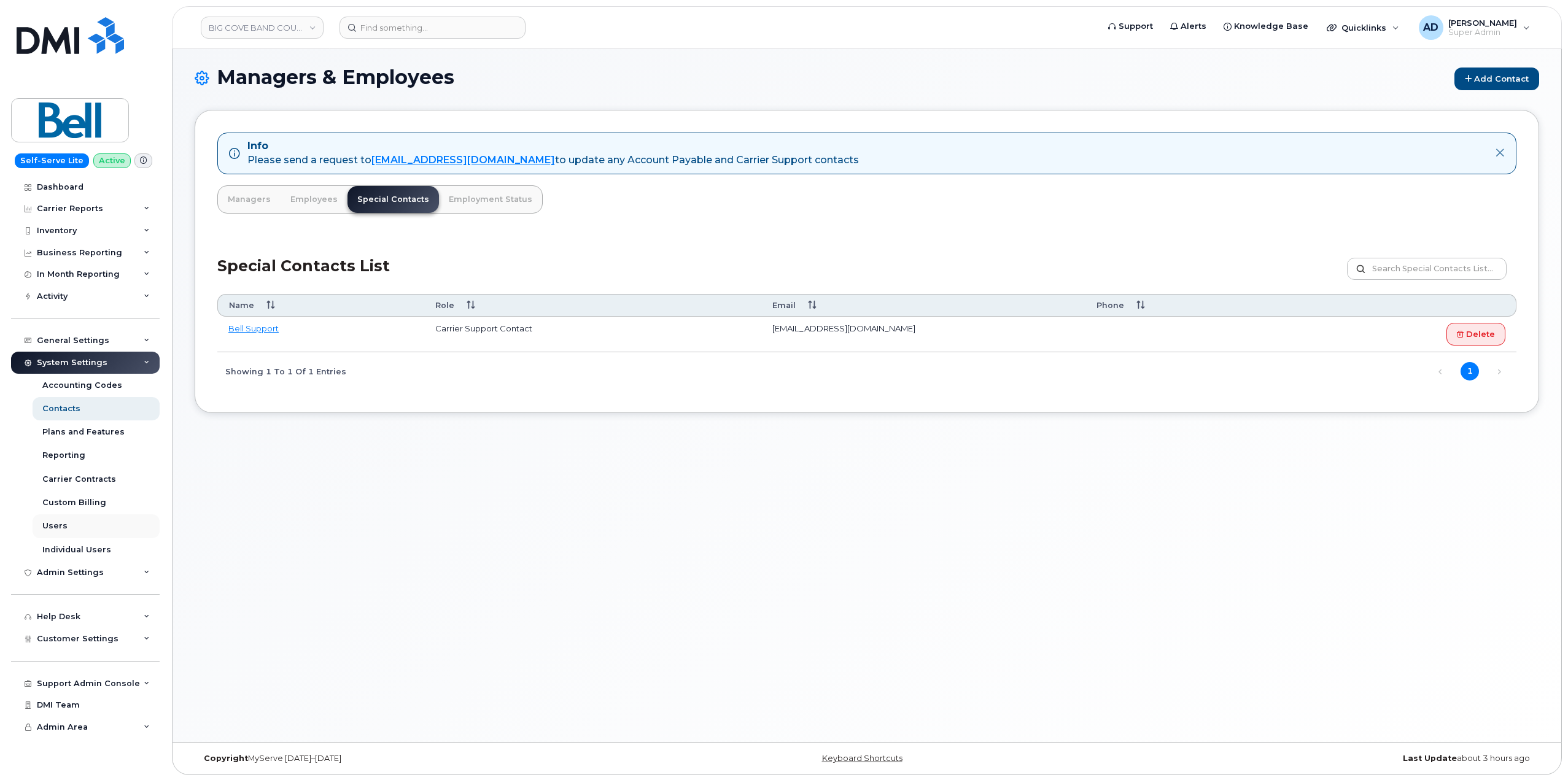
scroll to position [6, 0]
click at [107, 642] on span "Customer Settings" at bounding box center [78, 639] width 82 height 10
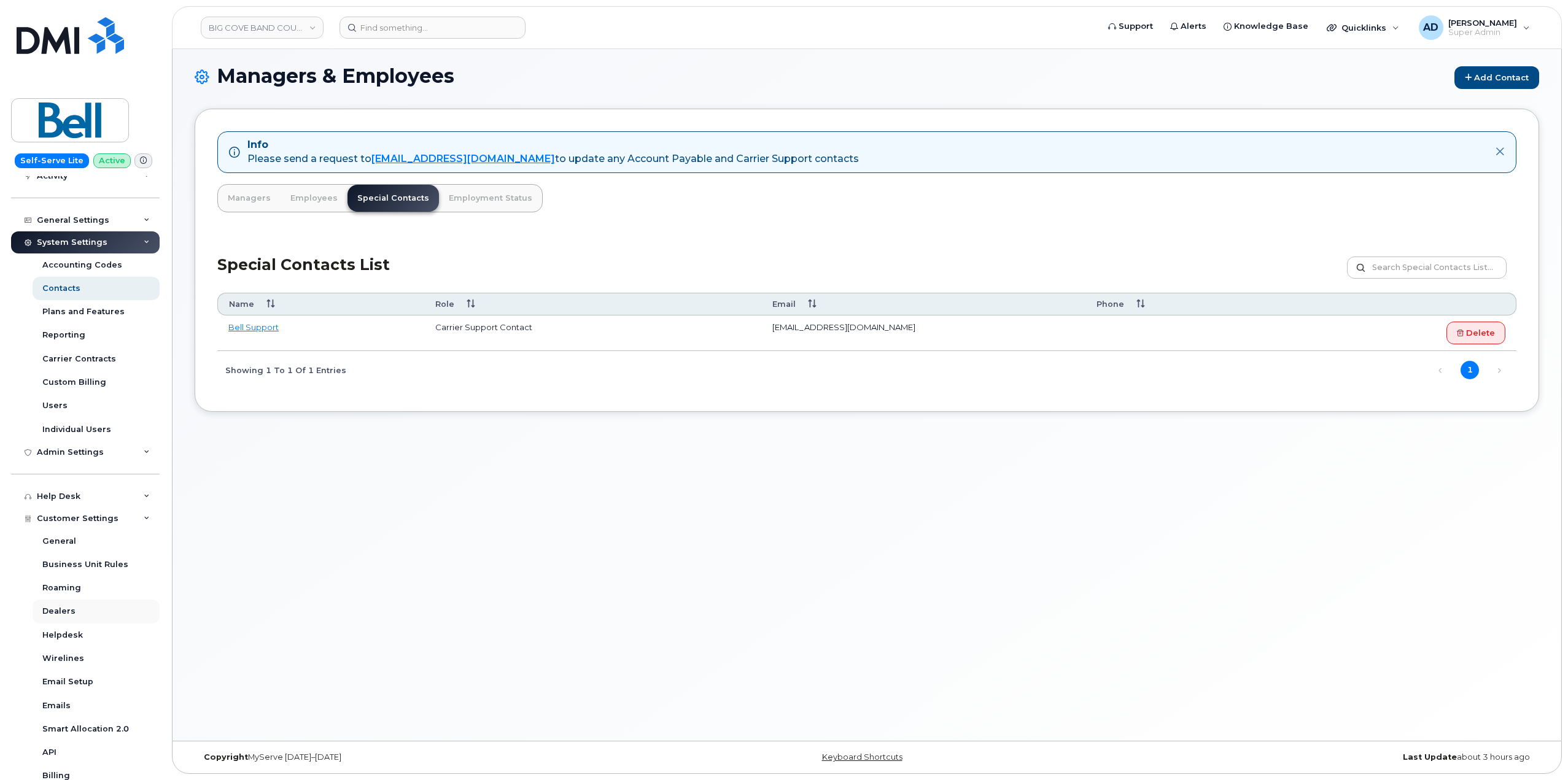
scroll to position [123, 0]
click at [62, 537] on div "General" at bounding box center [60, 540] width 34 height 11
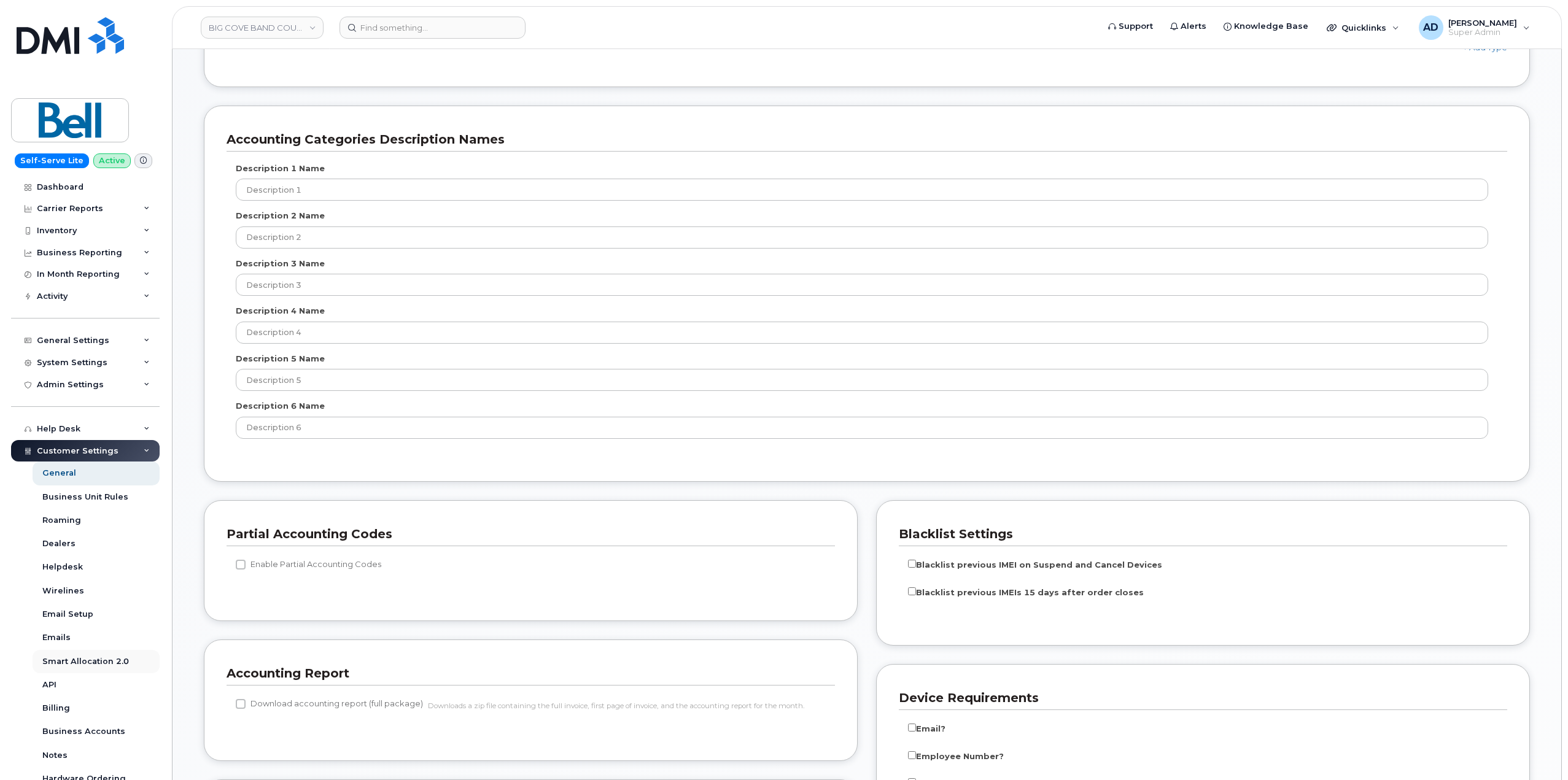
scroll to position [745, 0]
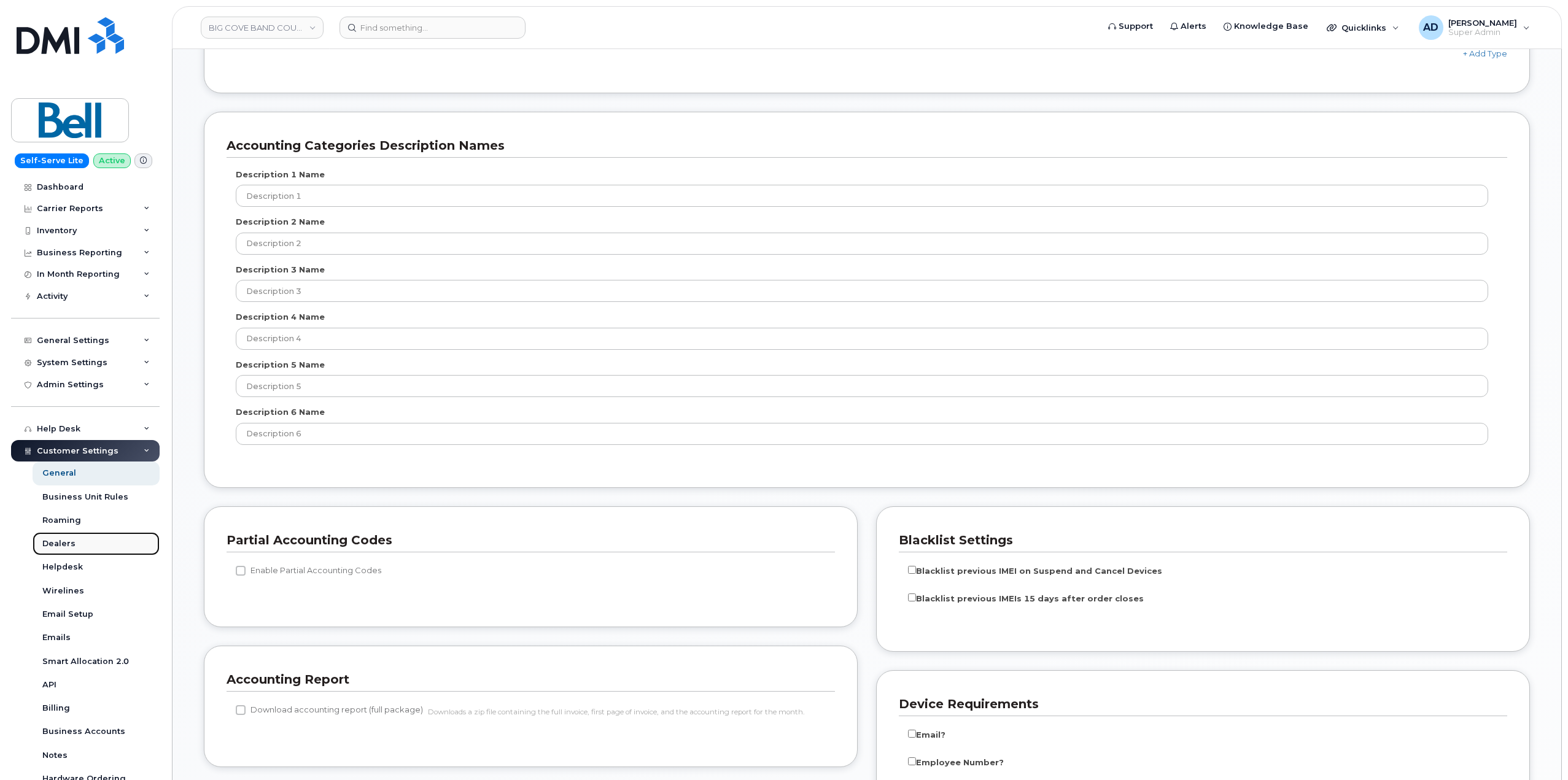
click at [69, 545] on div "Dealers" at bounding box center [59, 544] width 33 height 11
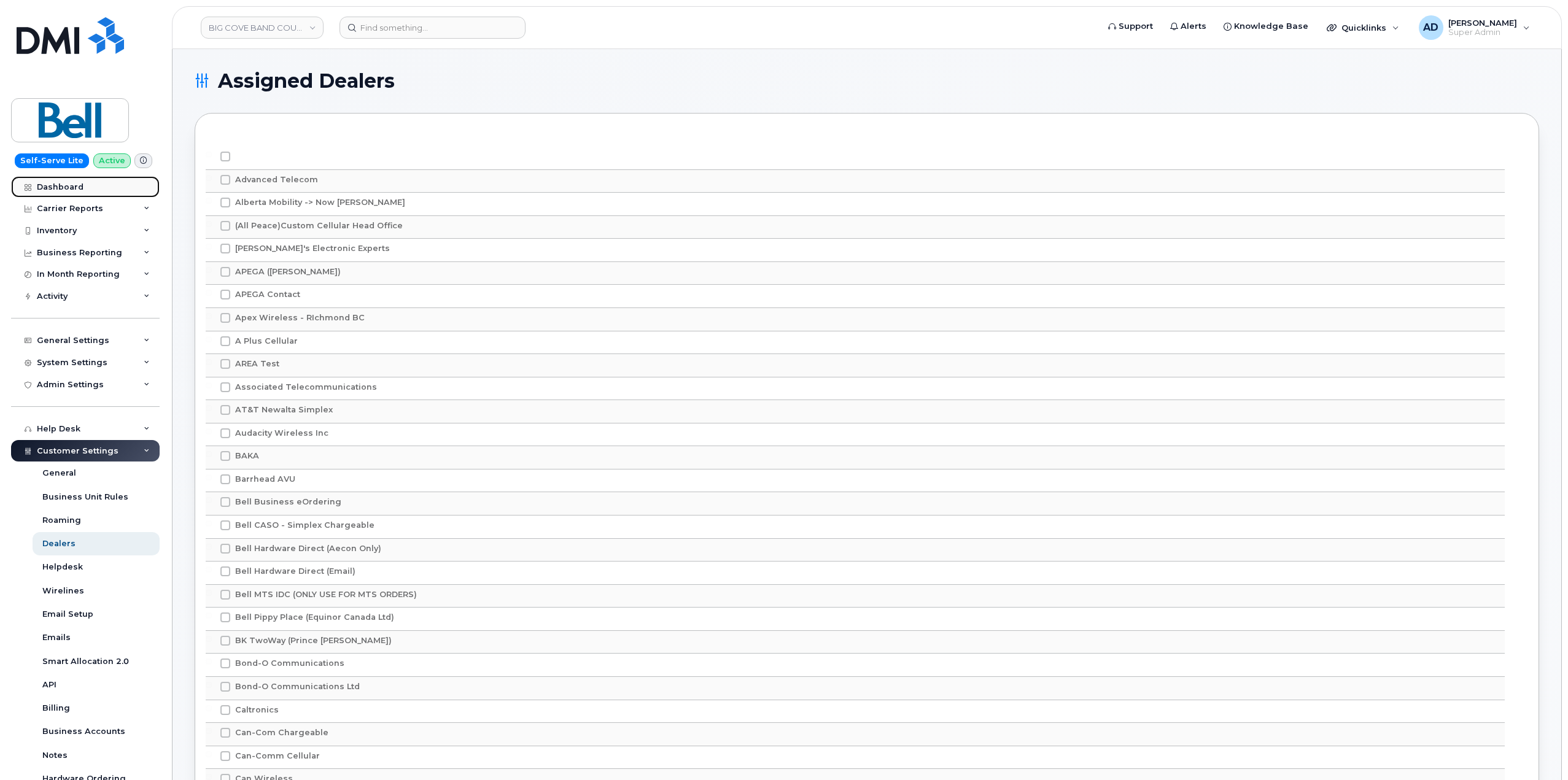
click at [95, 186] on link "Dashboard" at bounding box center [86, 186] width 148 height 22
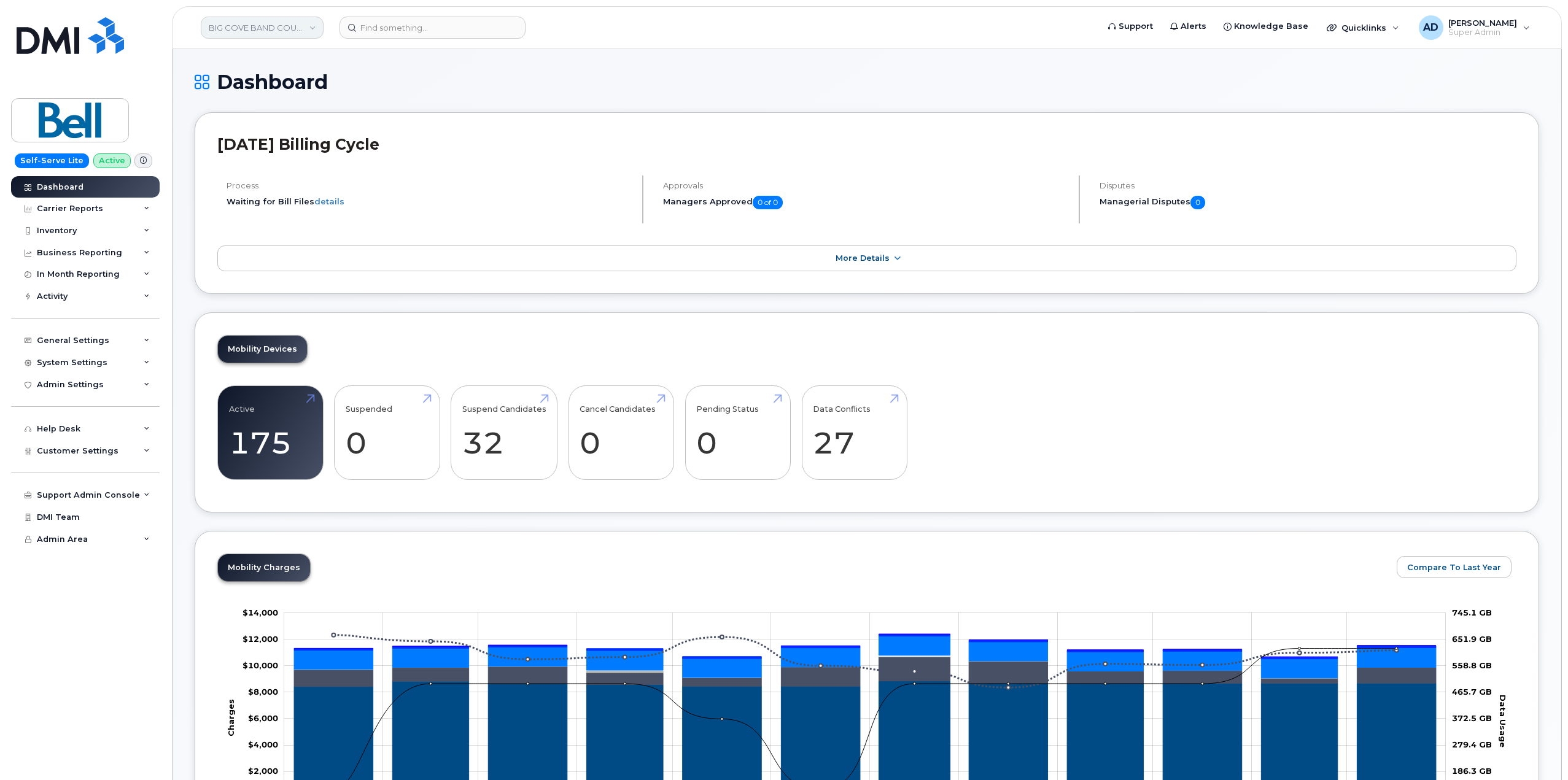
click at [281, 26] on link "BIG COVE BAND COUNCIL" at bounding box center [261, 27] width 123 height 22
type input "helic"
drag, startPoint x: 270, startPoint y: 57, endPoint x: 172, endPoint y: 51, distance: 98.2
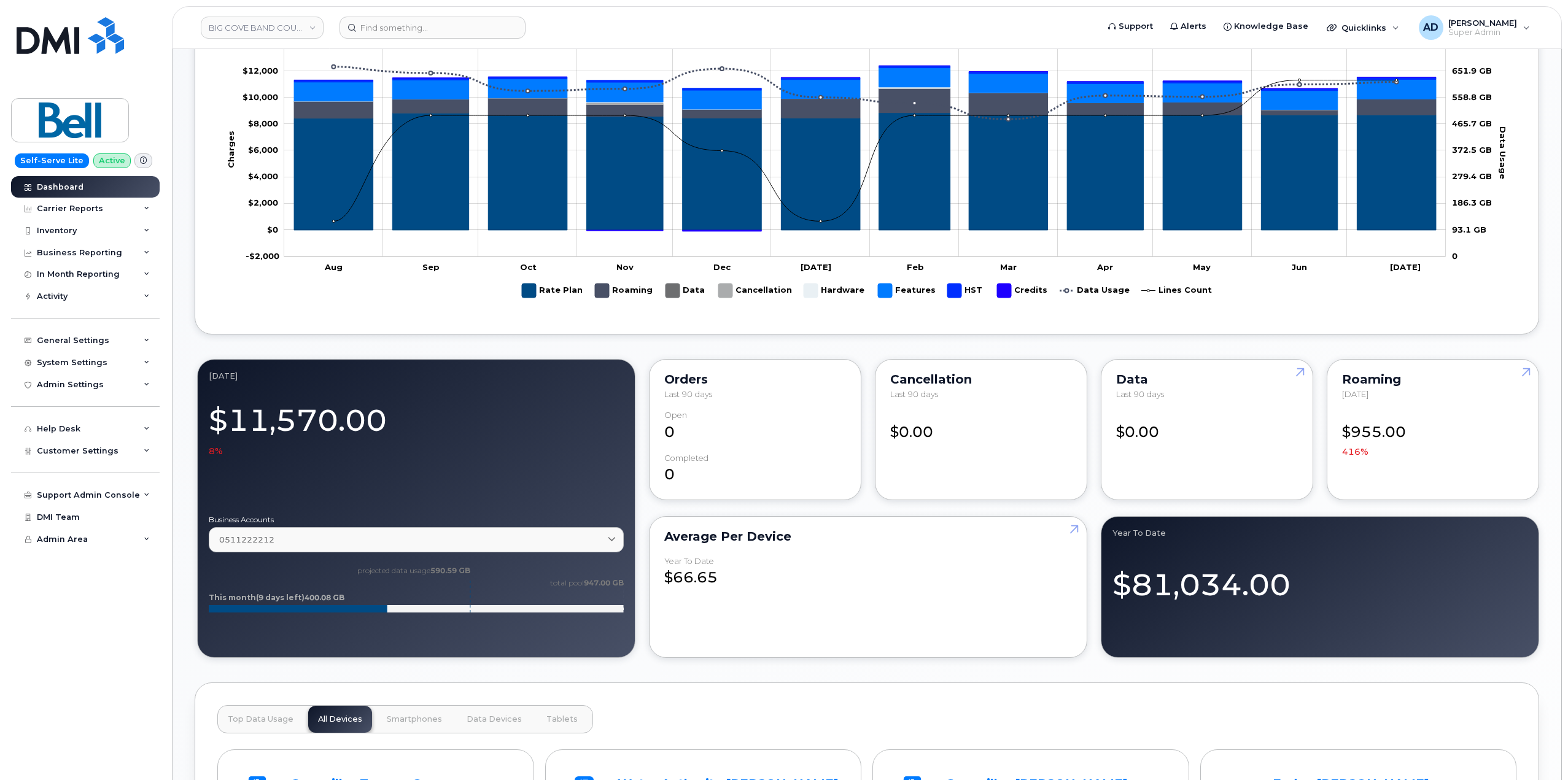
scroll to position [683, 0]
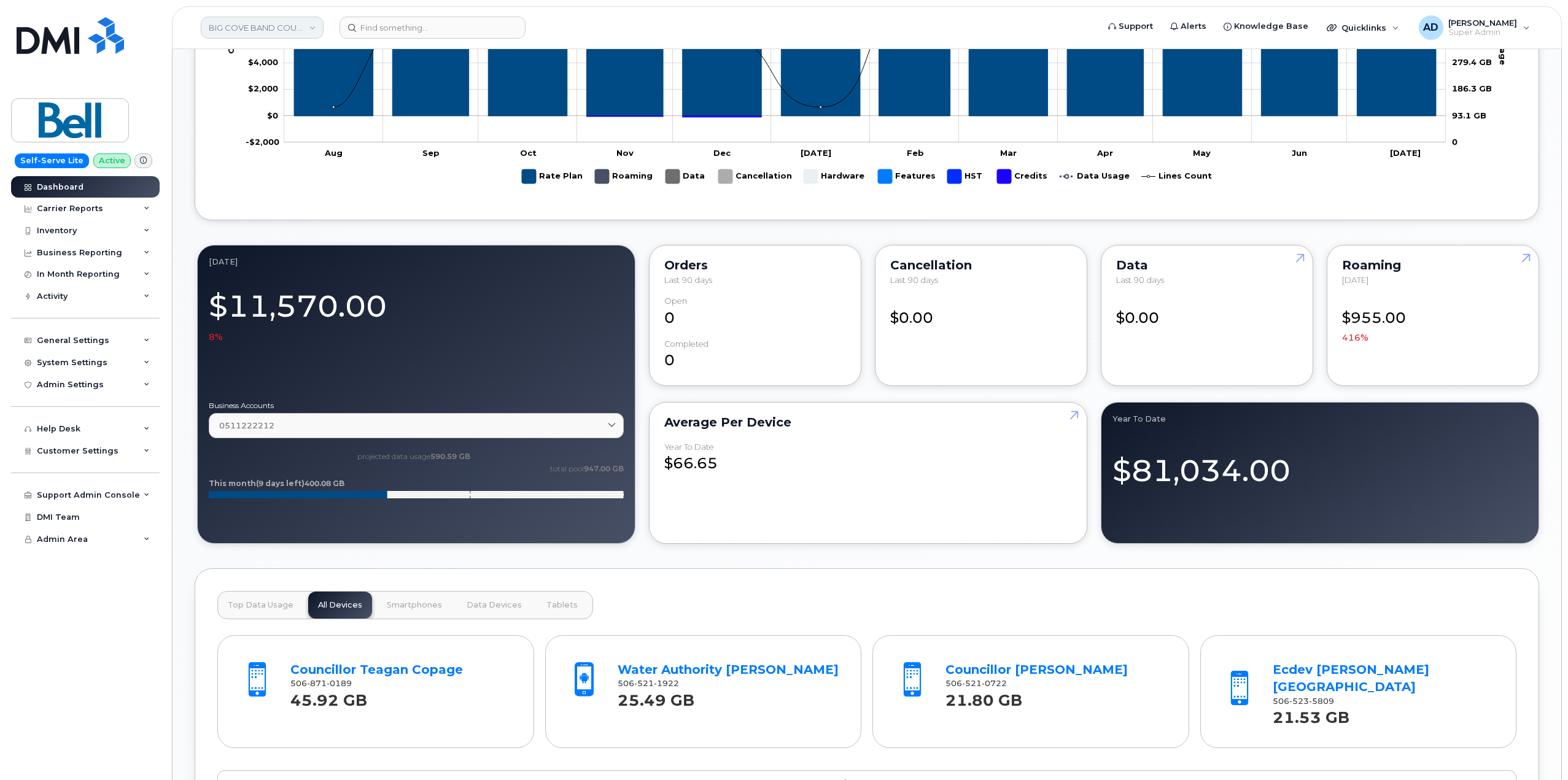
click at [248, 35] on link "BIG COVE BAND COUNCIL" at bounding box center [261, 27] width 123 height 22
type input "java"
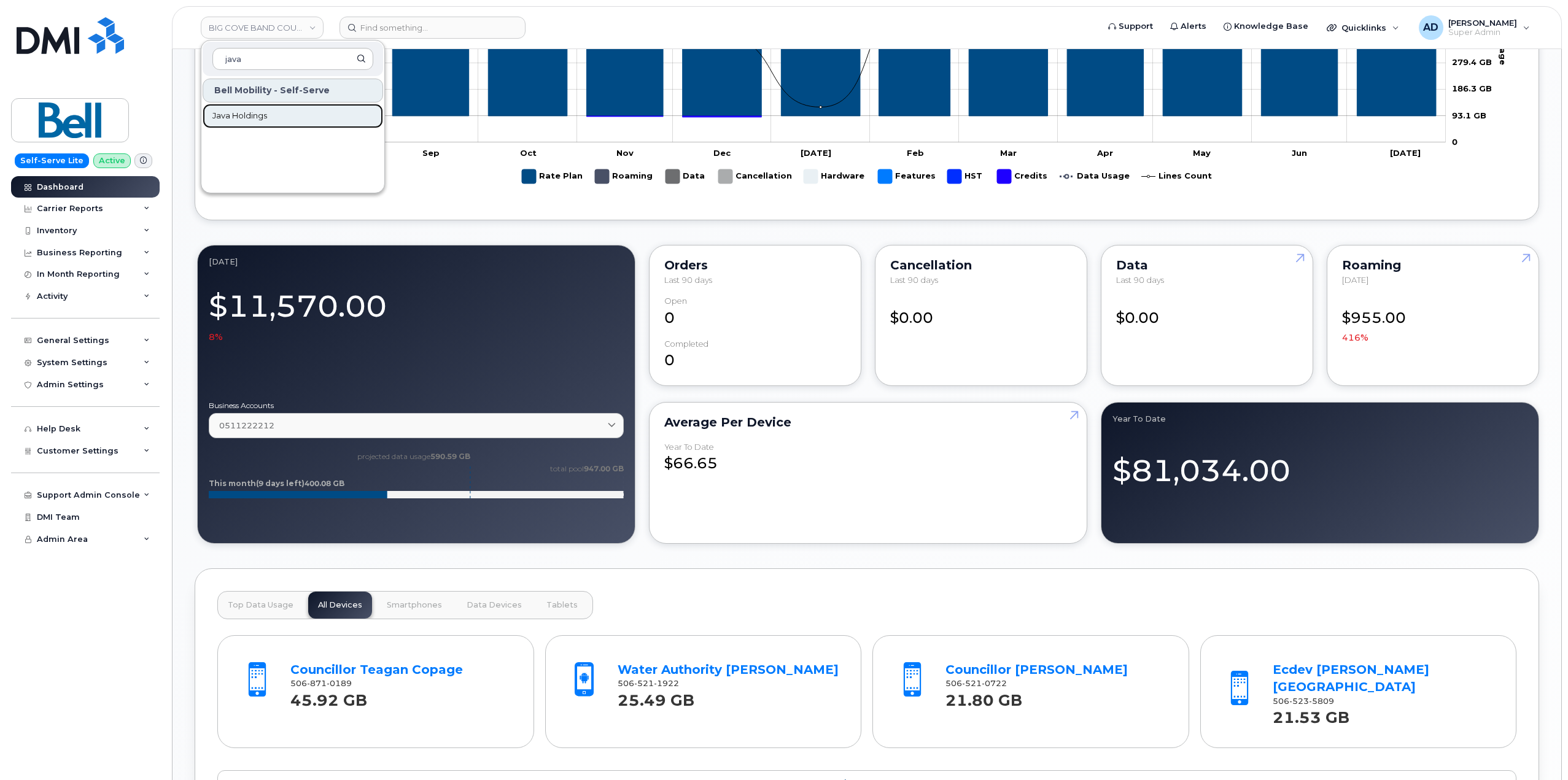
click at [267, 122] on span "Java Holdings" at bounding box center [240, 116] width 55 height 12
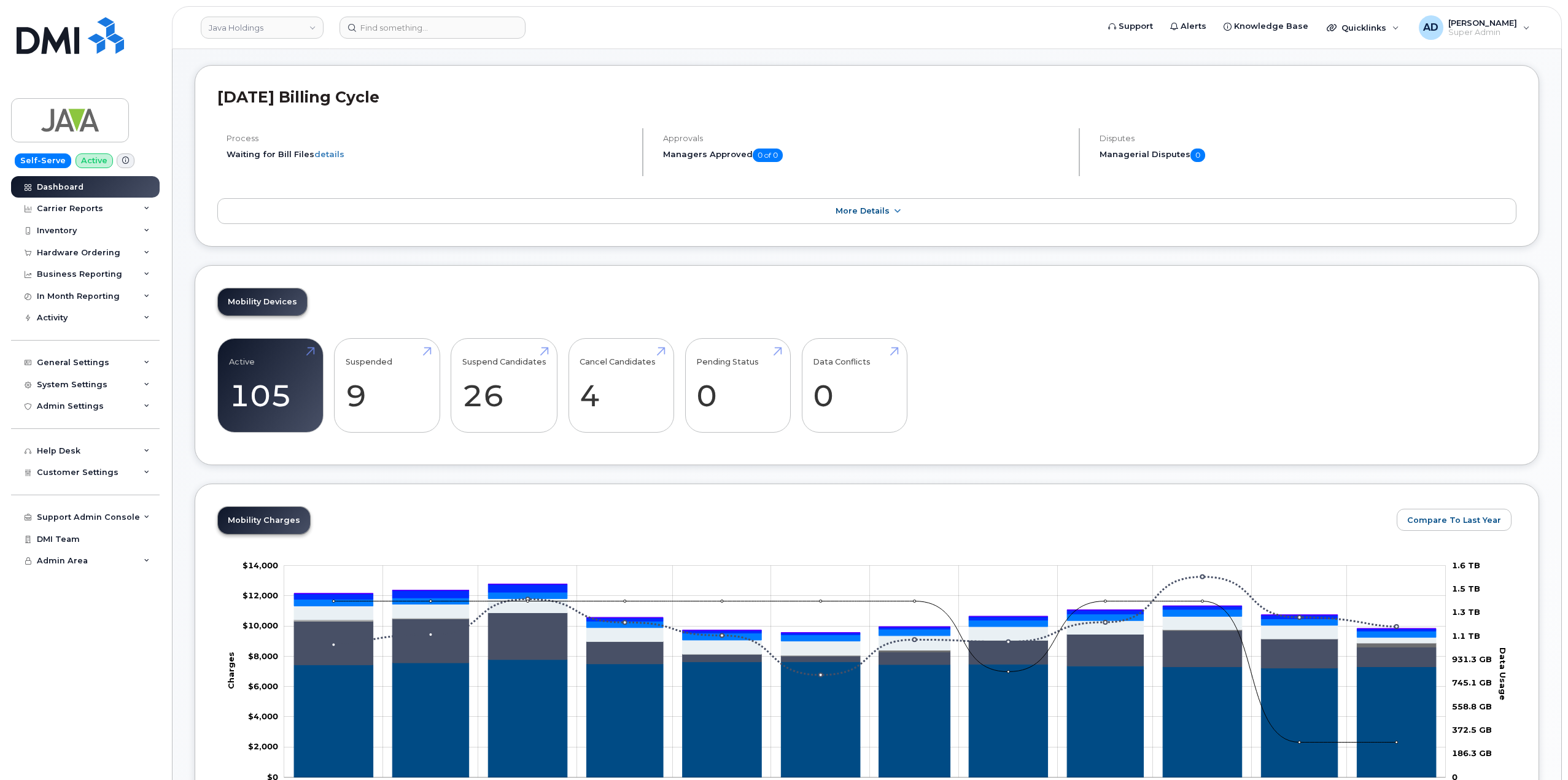
scroll to position [62, 0]
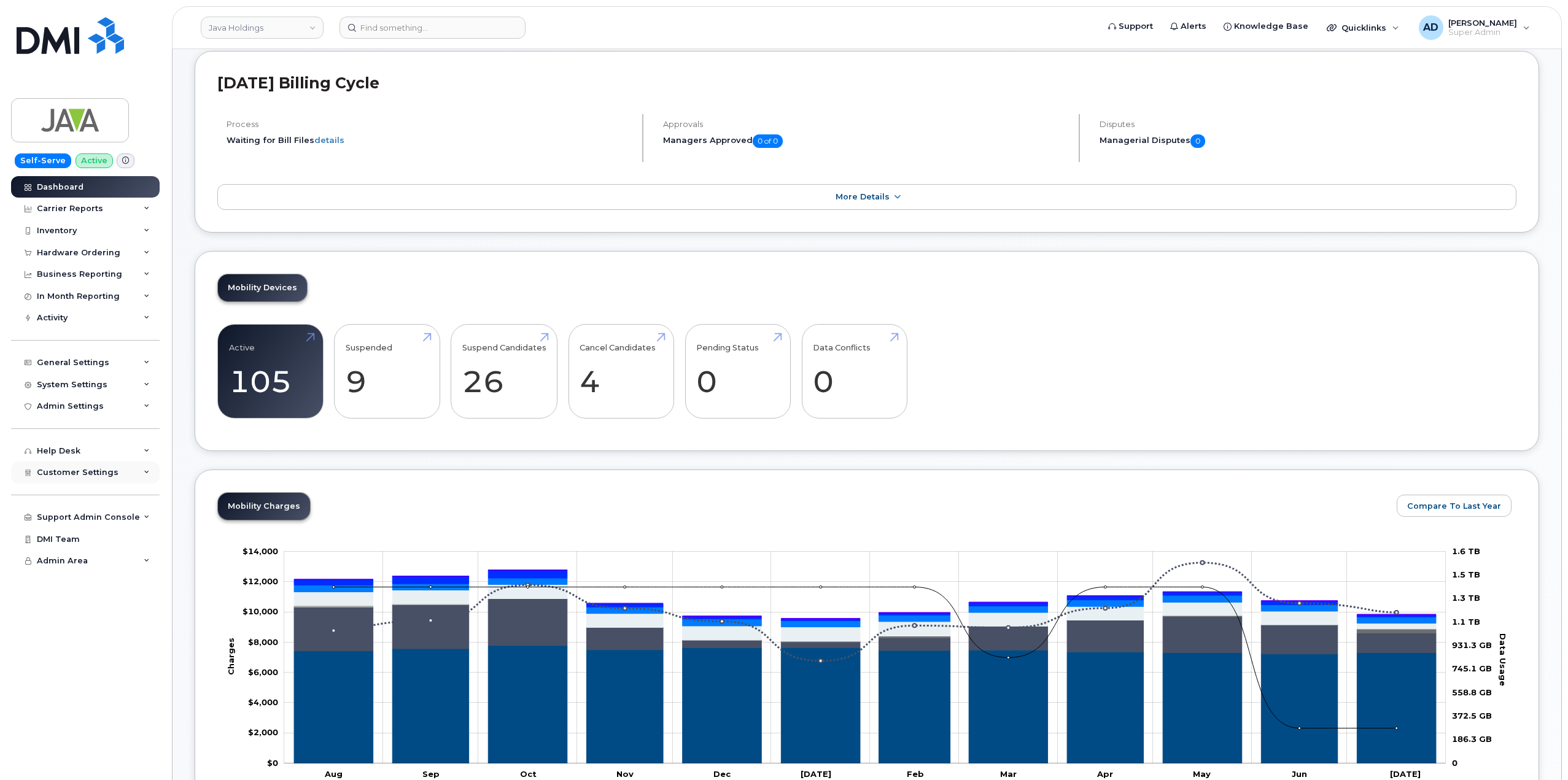
click at [110, 471] on span "Customer Settings" at bounding box center [78, 472] width 82 height 10
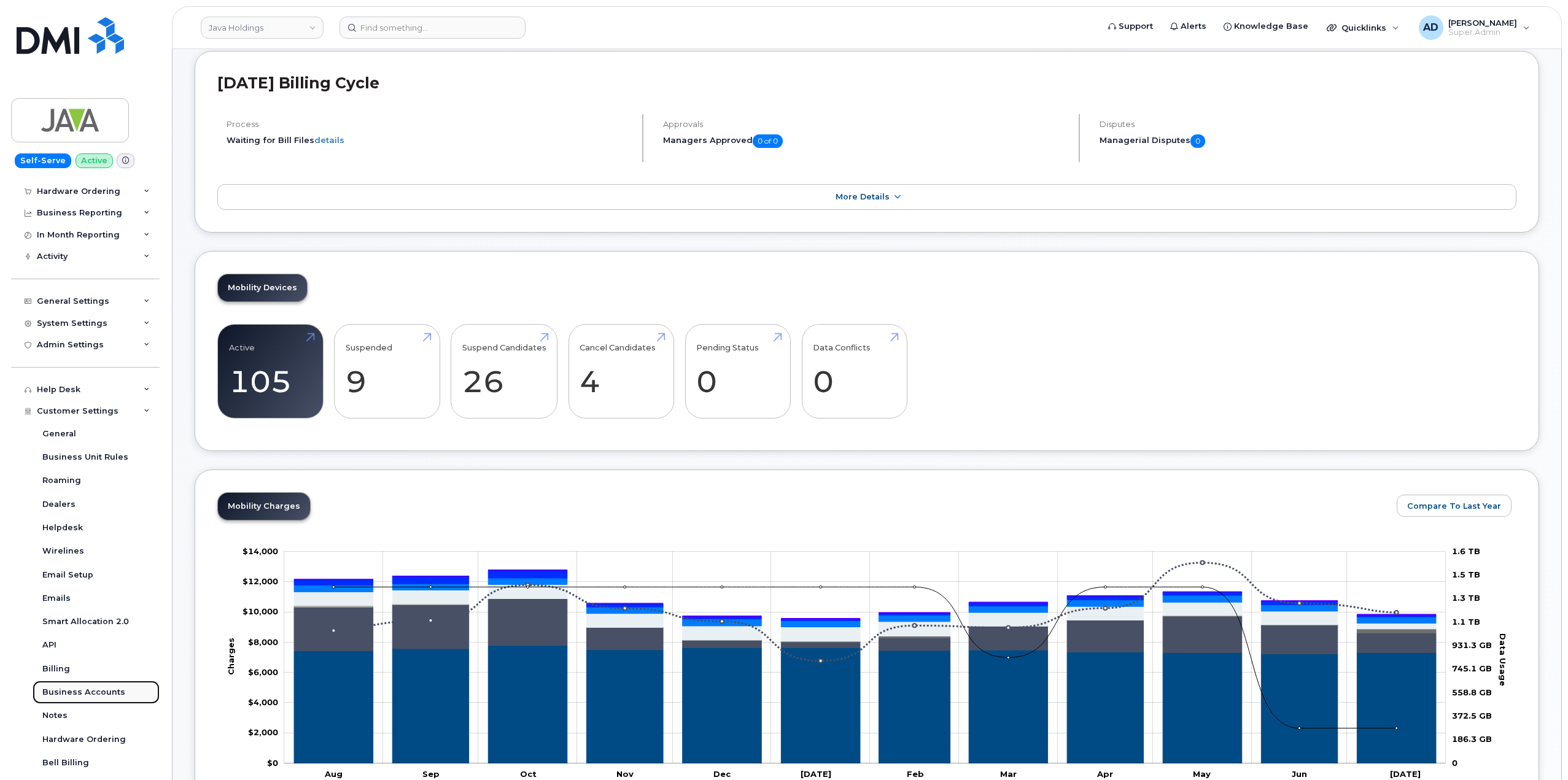
click at [102, 693] on div "Business Accounts" at bounding box center [84, 693] width 83 height 11
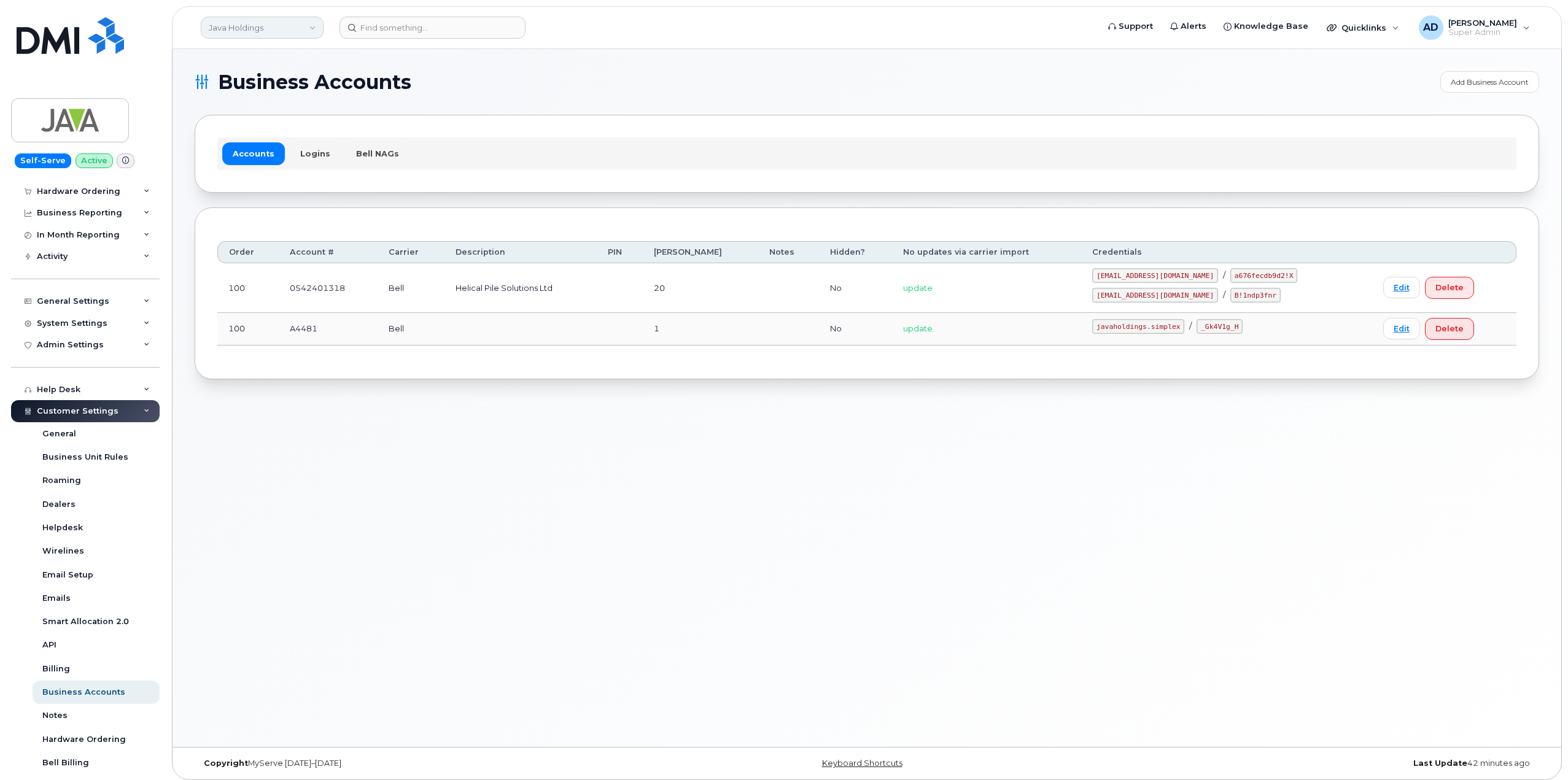
click at [241, 22] on link "Java Holdings" at bounding box center [261, 27] width 123 height 22
type input "Helical Pile Solutions"
